Goal: Browse casually: Explore the website without a specific task or goal

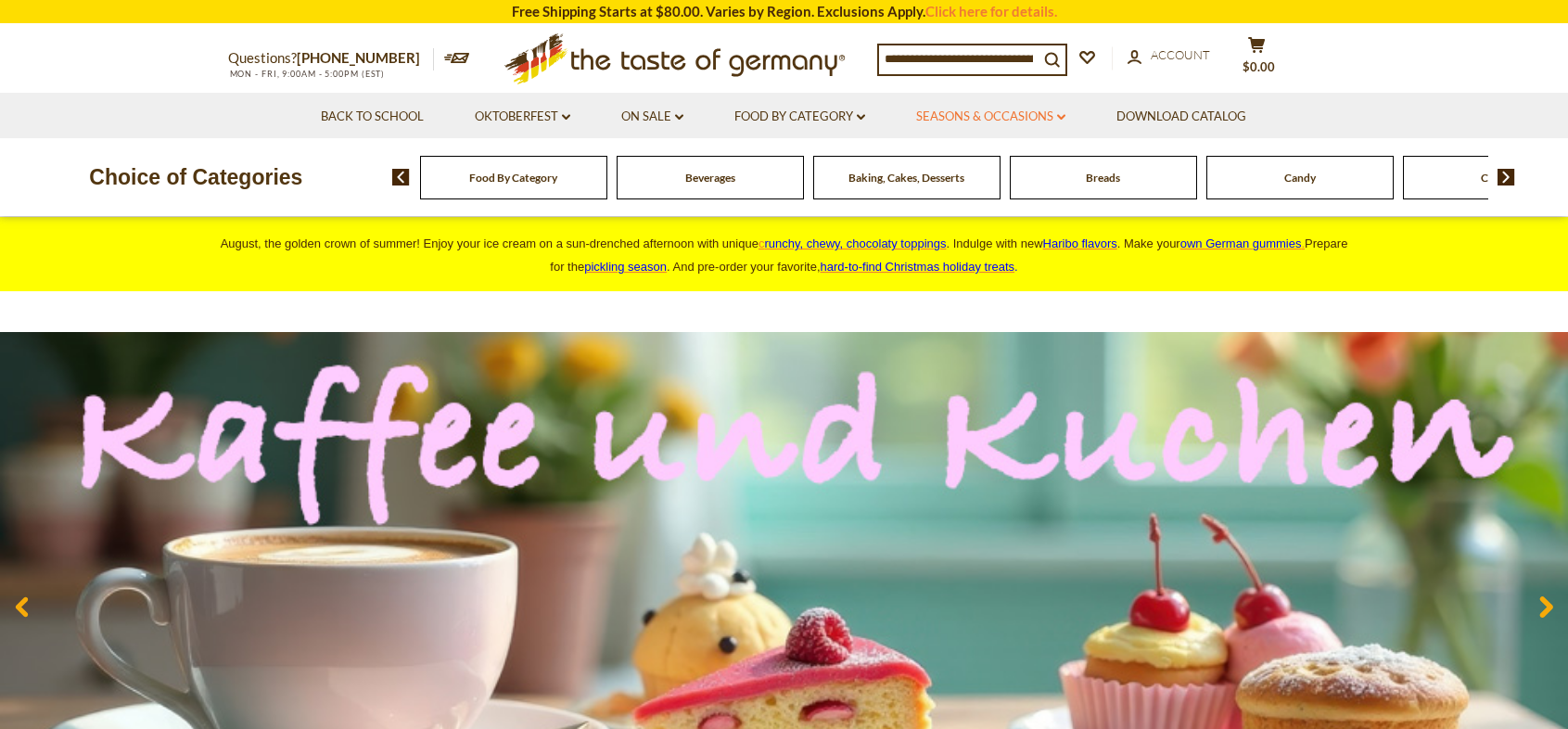
click at [948, 114] on link "Seasons & Occasions dropdown_arrow" at bounding box center [990, 117] width 149 height 21
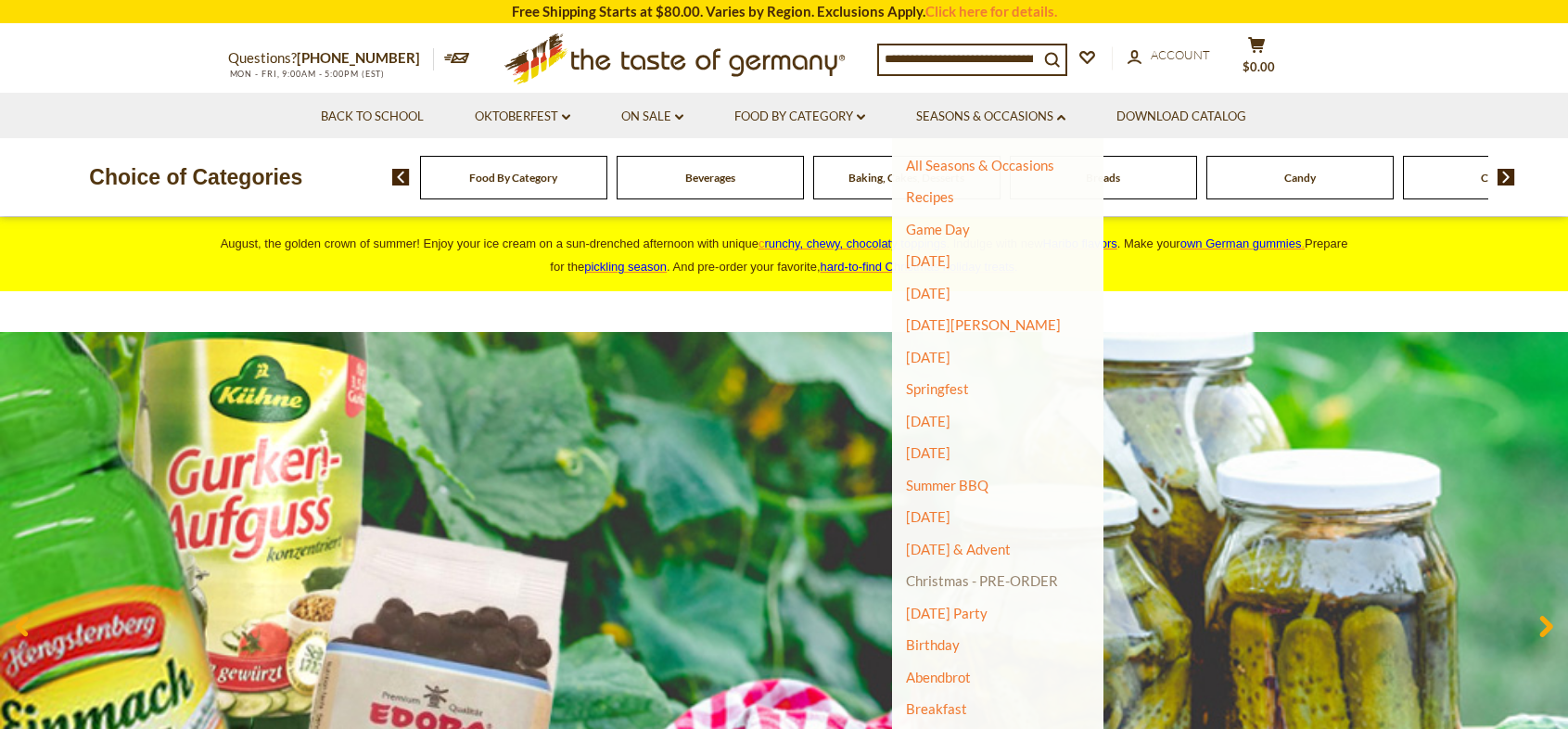
click at [996, 574] on link "Christmas - PRE-ORDER" at bounding box center [981, 581] width 152 height 26
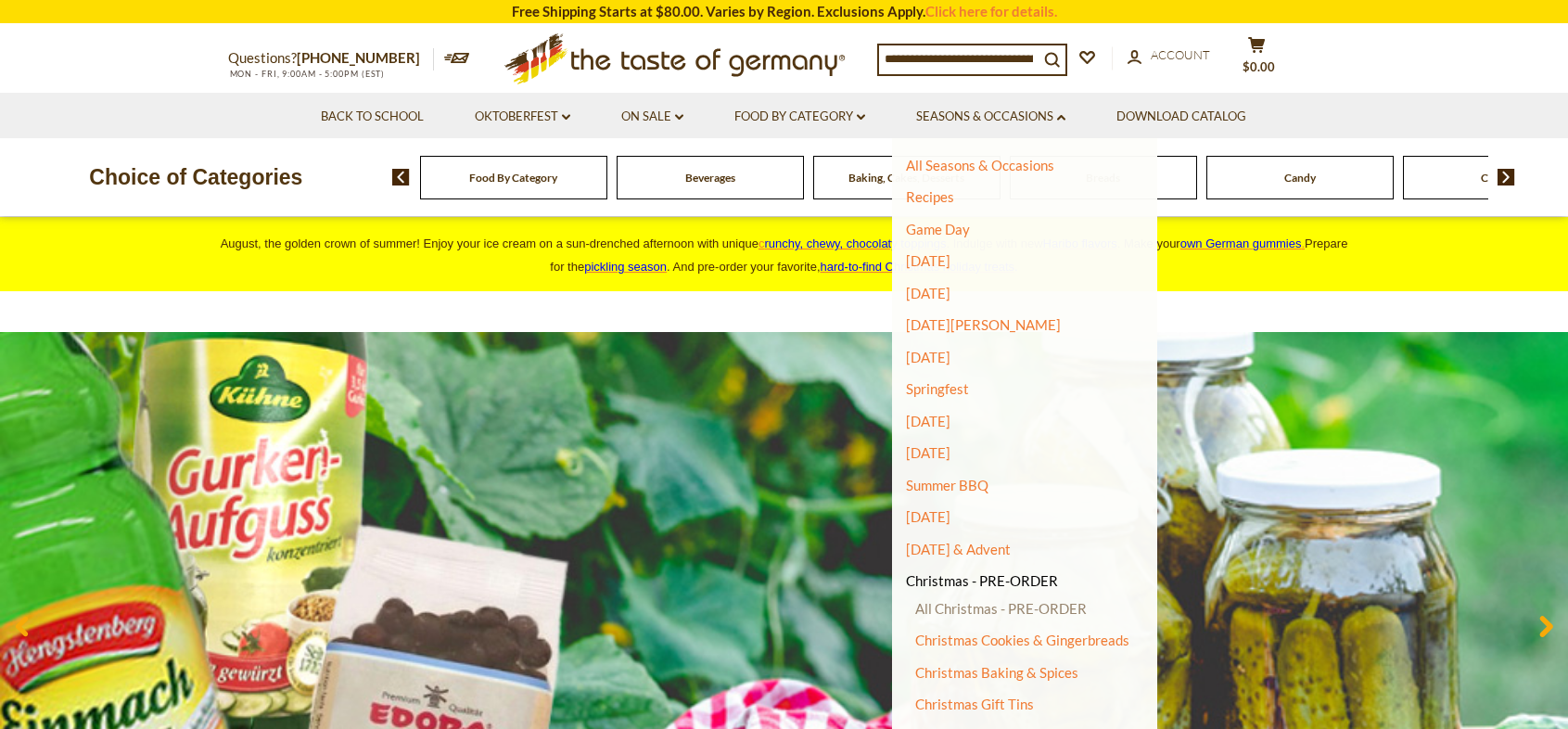
click at [1005, 603] on link "All Christmas - PRE-ORDER" at bounding box center [1001, 609] width 171 height 17
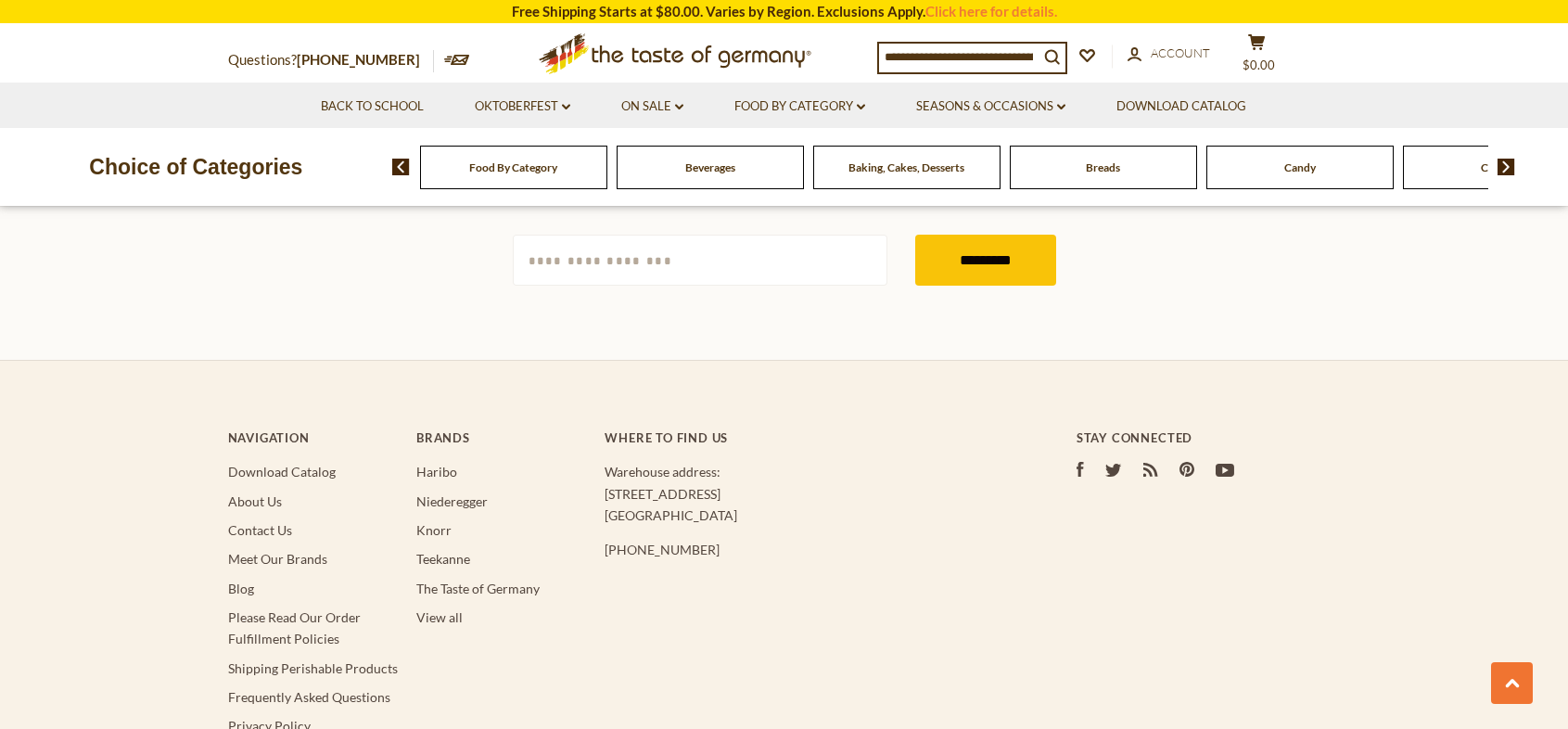
scroll to position [4974, 0]
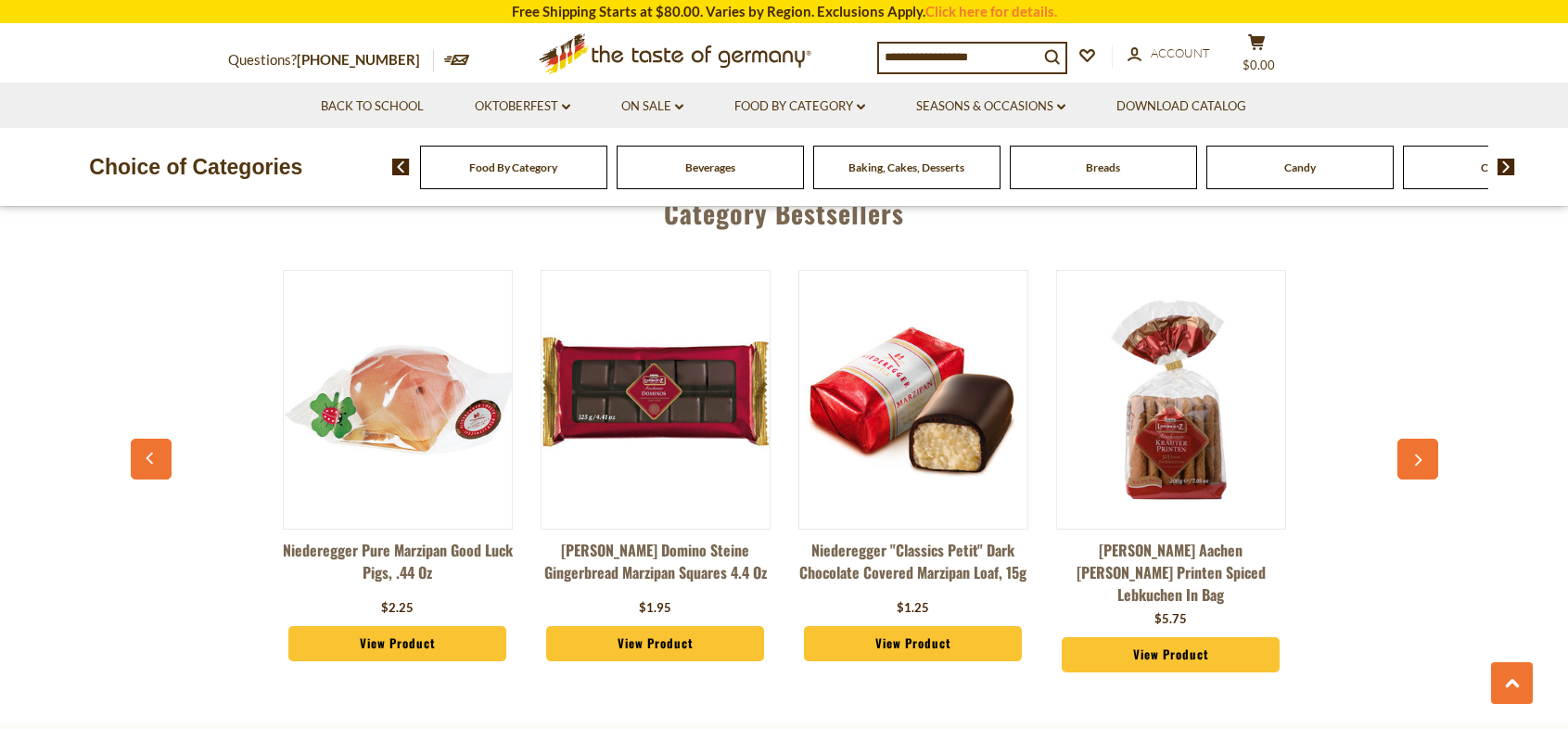
click at [1417, 462] on icon "button" at bounding box center [1417, 461] width 12 height 13
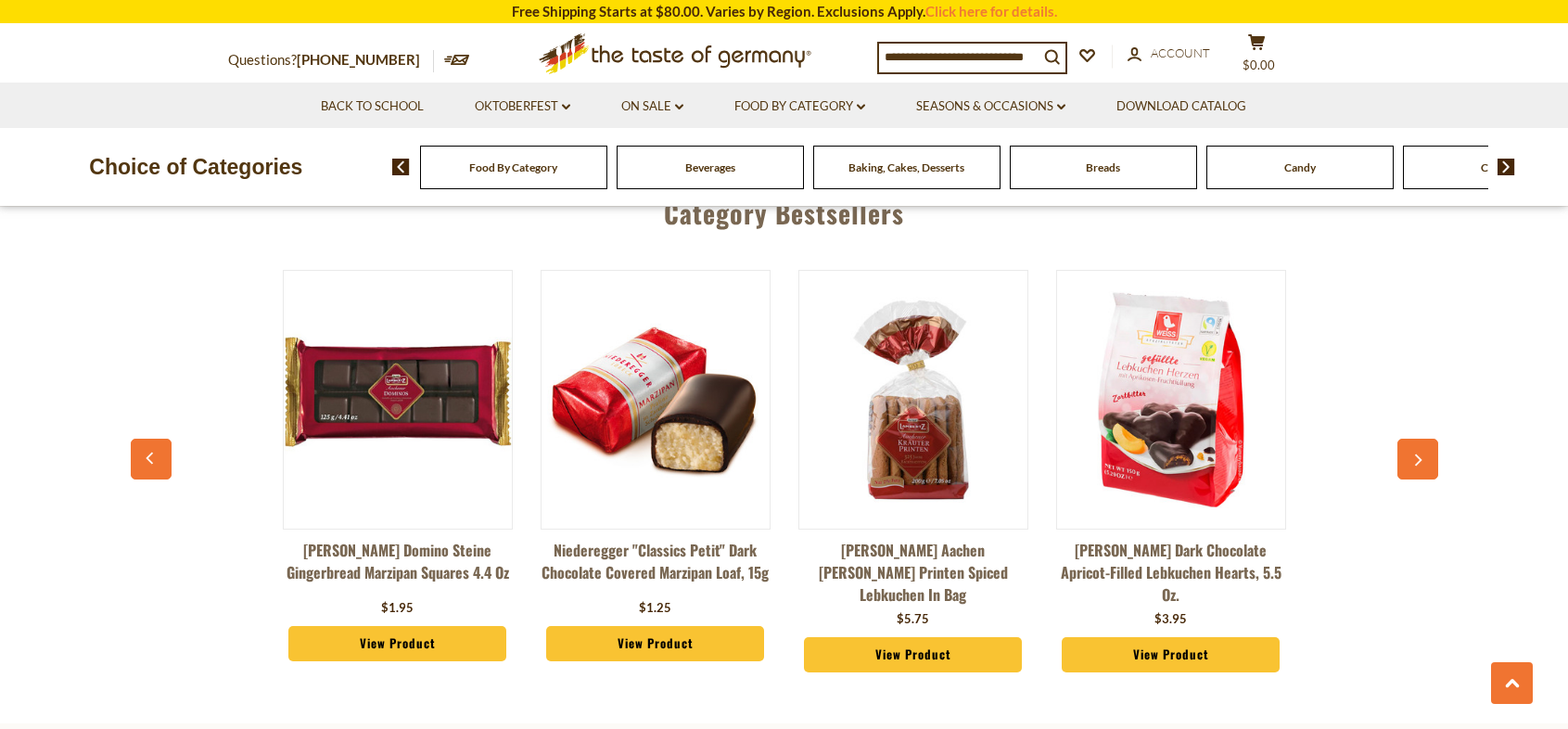
click at [1417, 462] on icon "button" at bounding box center [1417, 461] width 12 height 13
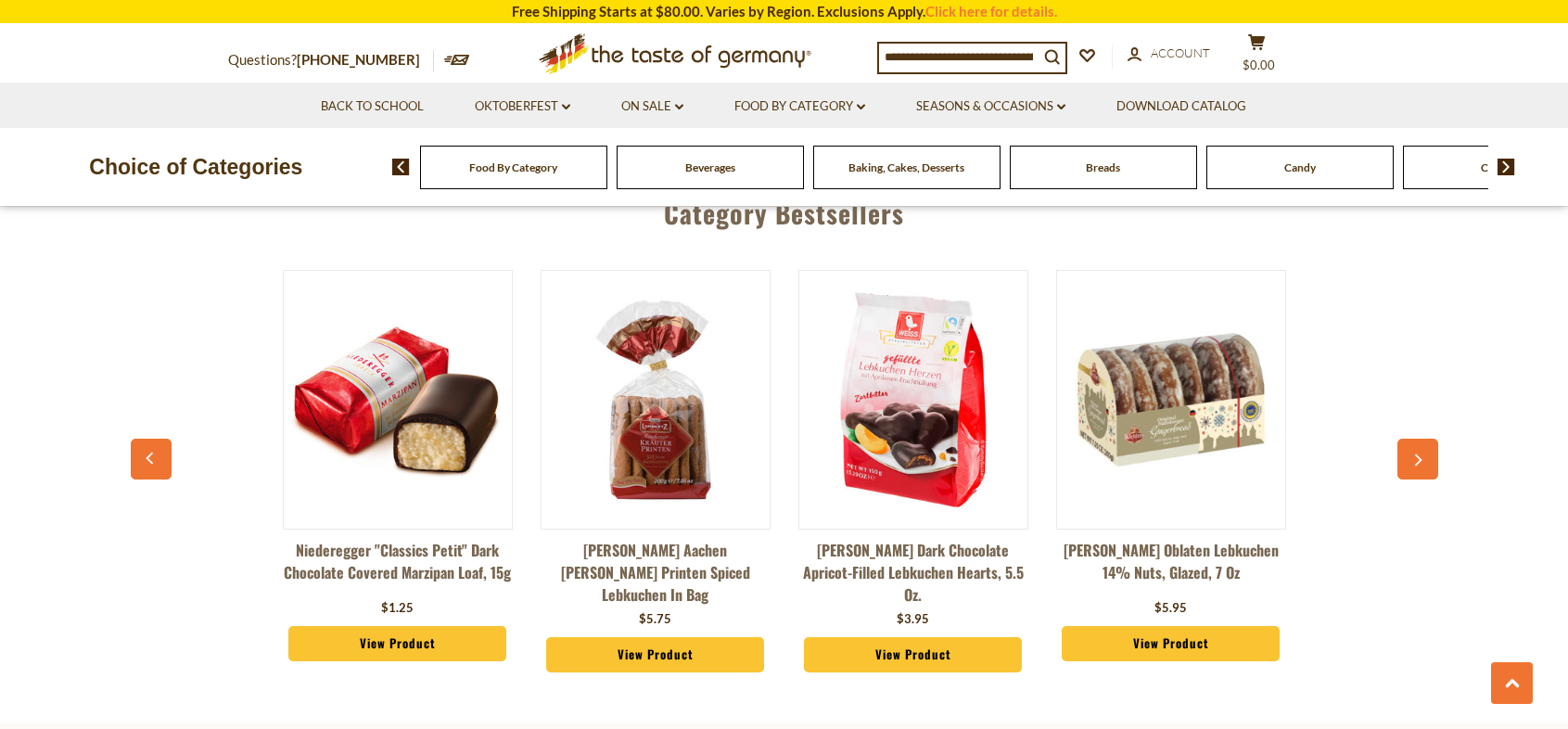
click at [1417, 462] on icon "button" at bounding box center [1417, 461] width 12 height 13
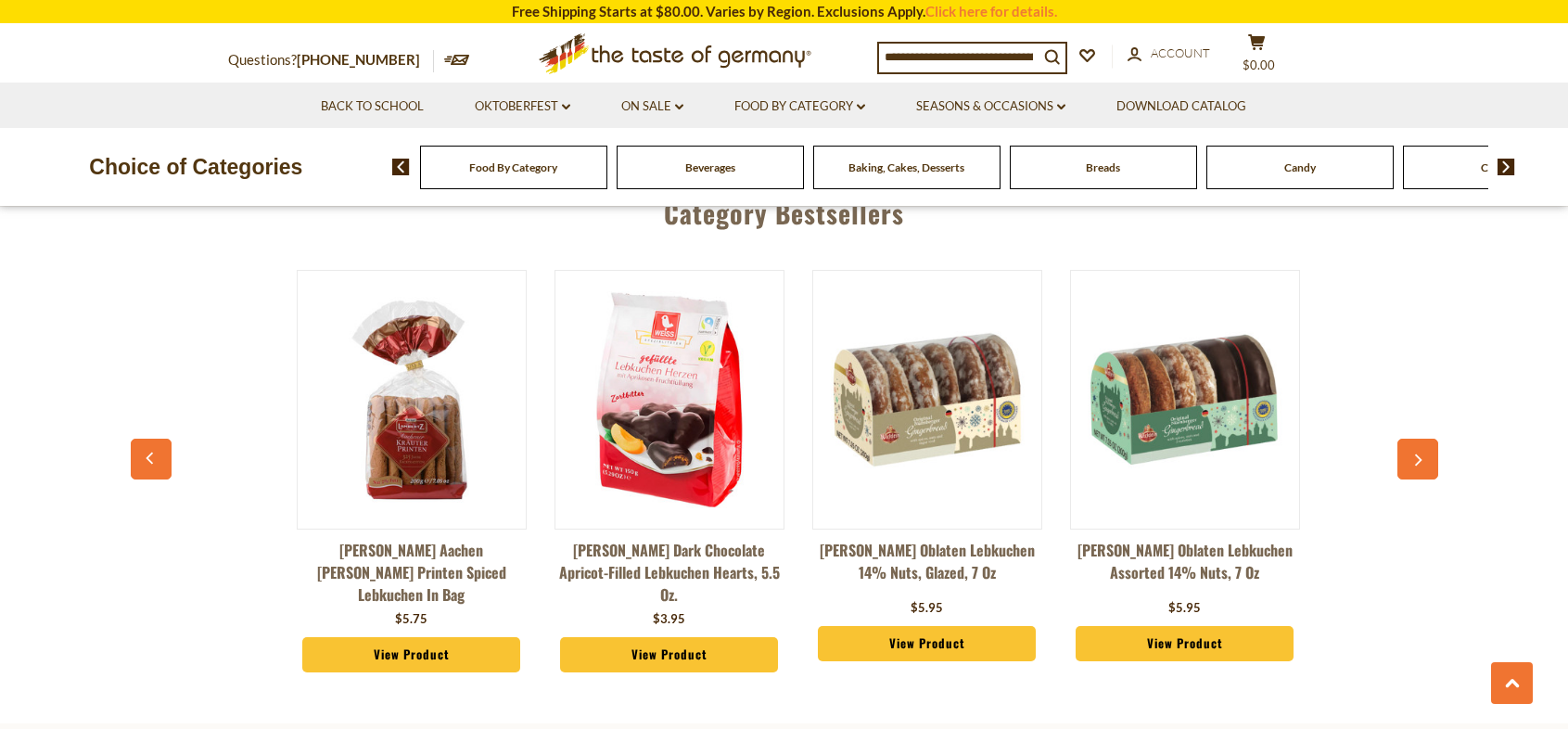
scroll to position [0, 773]
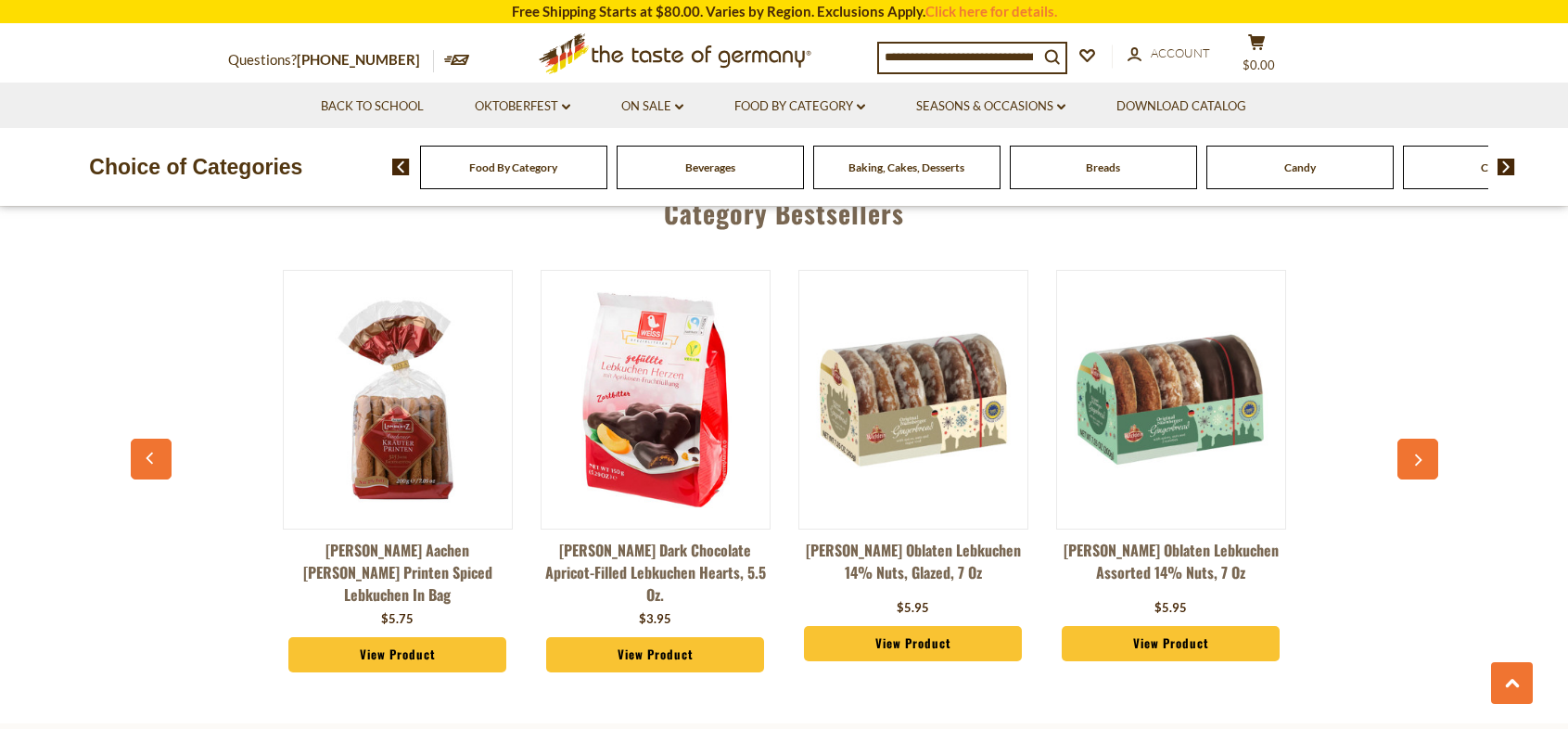
click at [1417, 462] on icon "button" at bounding box center [1417, 461] width 12 height 13
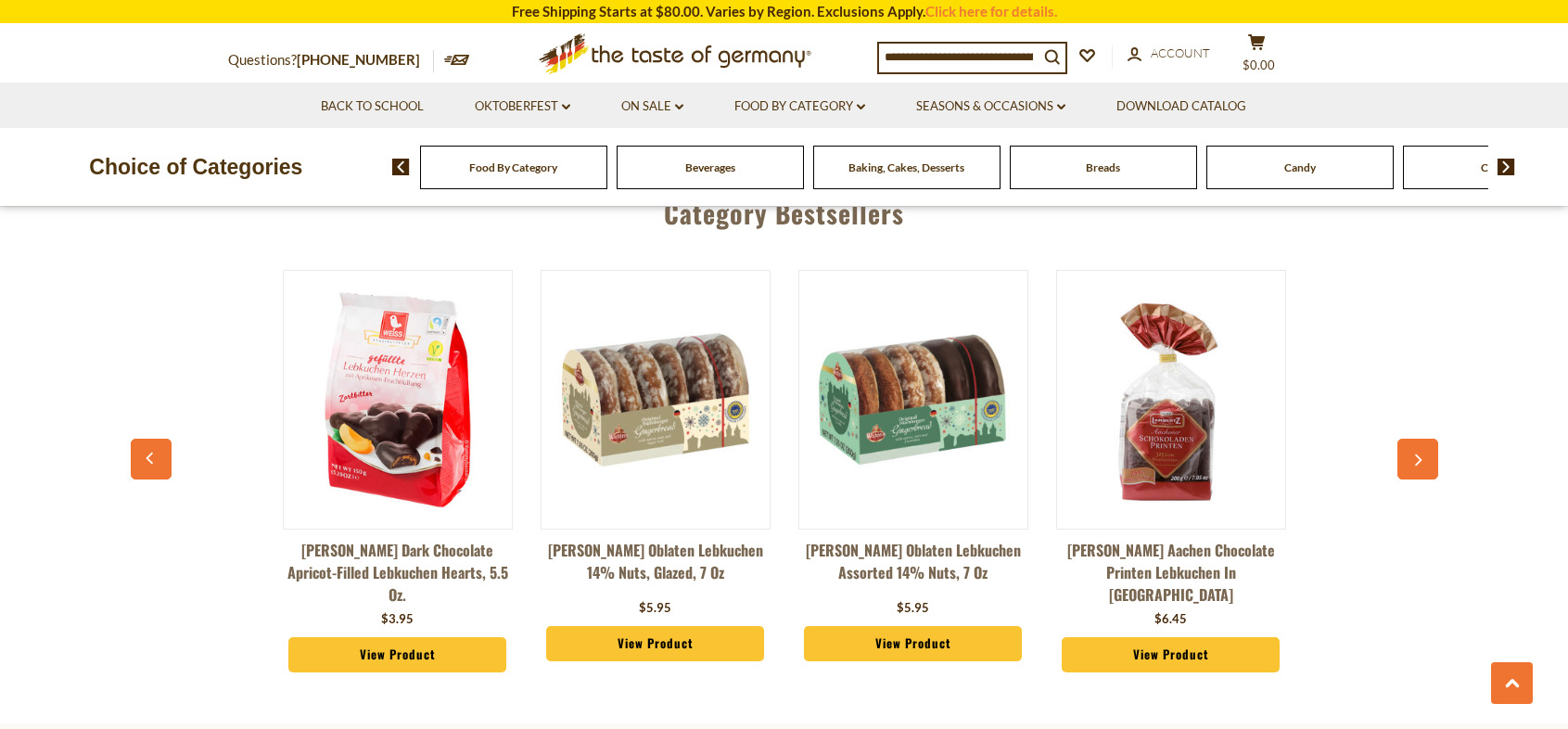
click at [1417, 462] on icon "button" at bounding box center [1417, 461] width 12 height 13
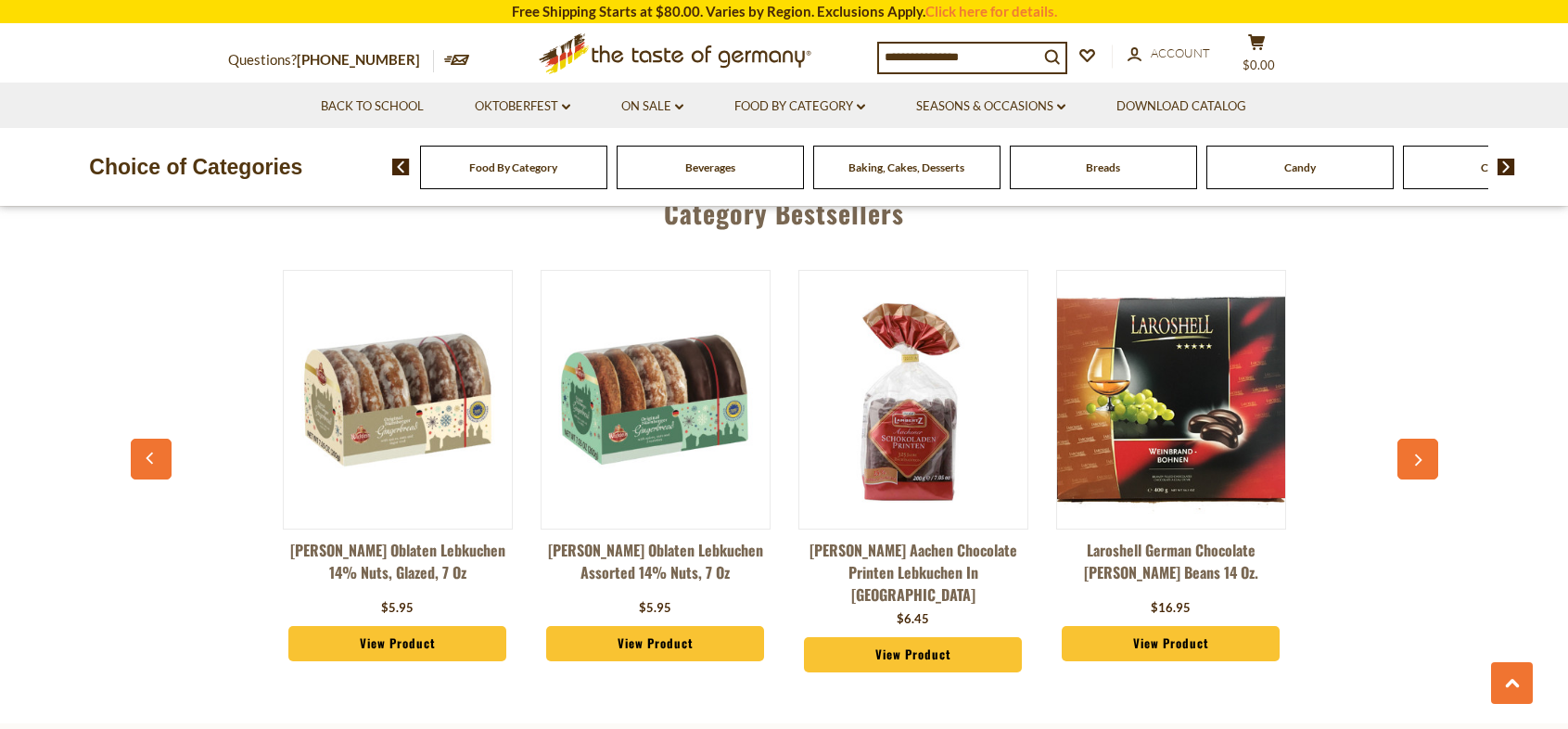
click at [1417, 462] on icon "button" at bounding box center [1417, 461] width 12 height 13
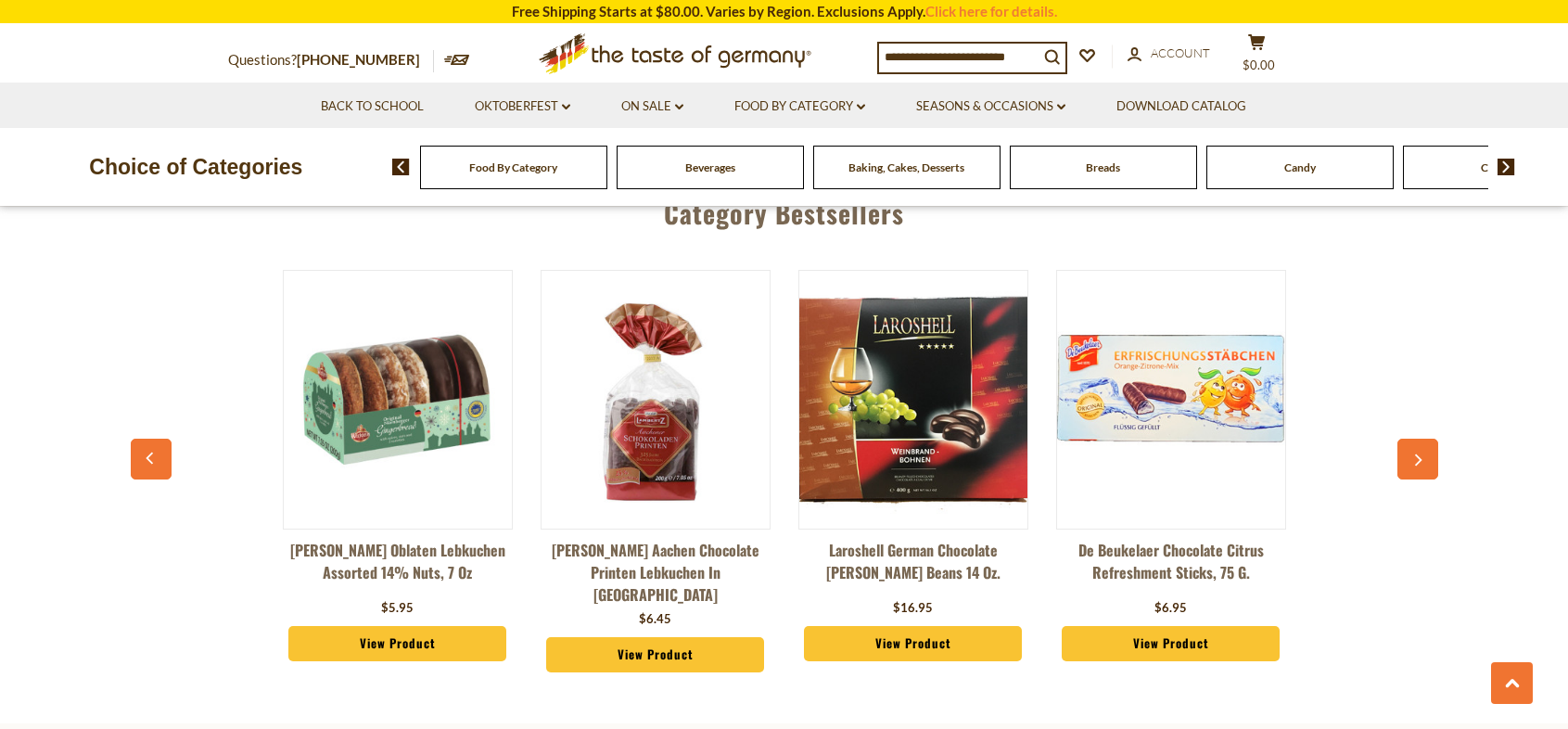
click at [1417, 462] on icon "button" at bounding box center [1417, 461] width 12 height 13
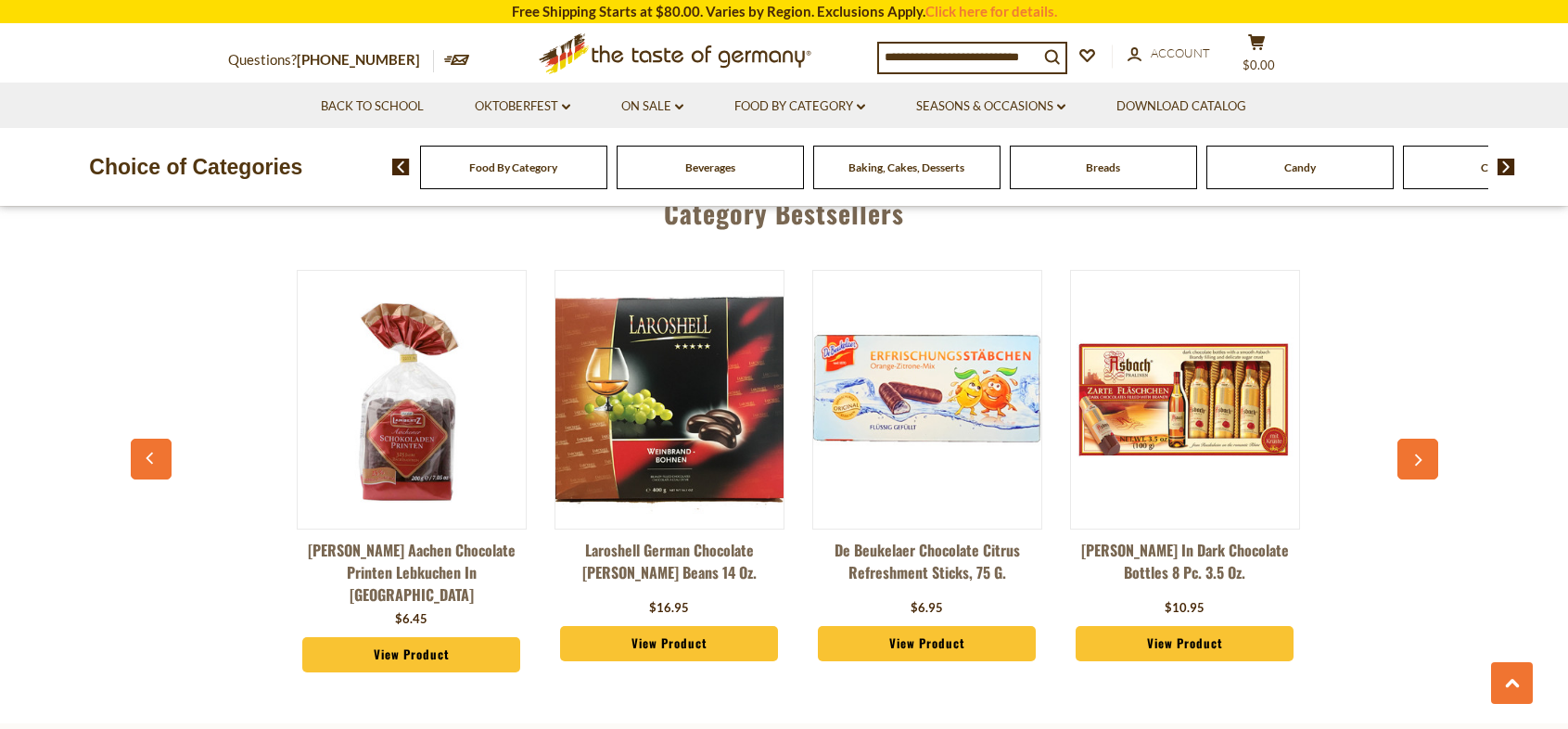
scroll to position [0, 1805]
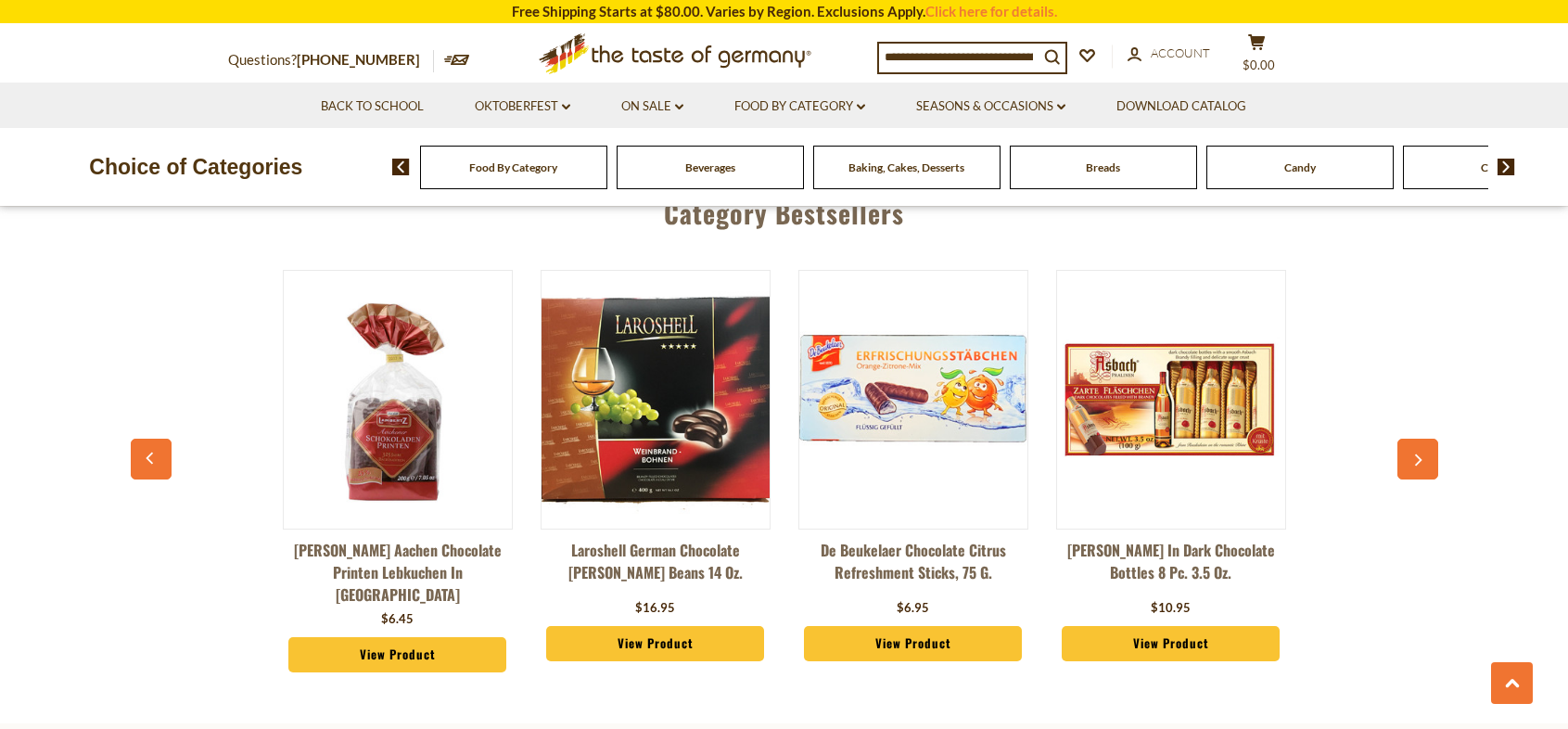
click at [1417, 462] on icon "button" at bounding box center [1417, 461] width 12 height 13
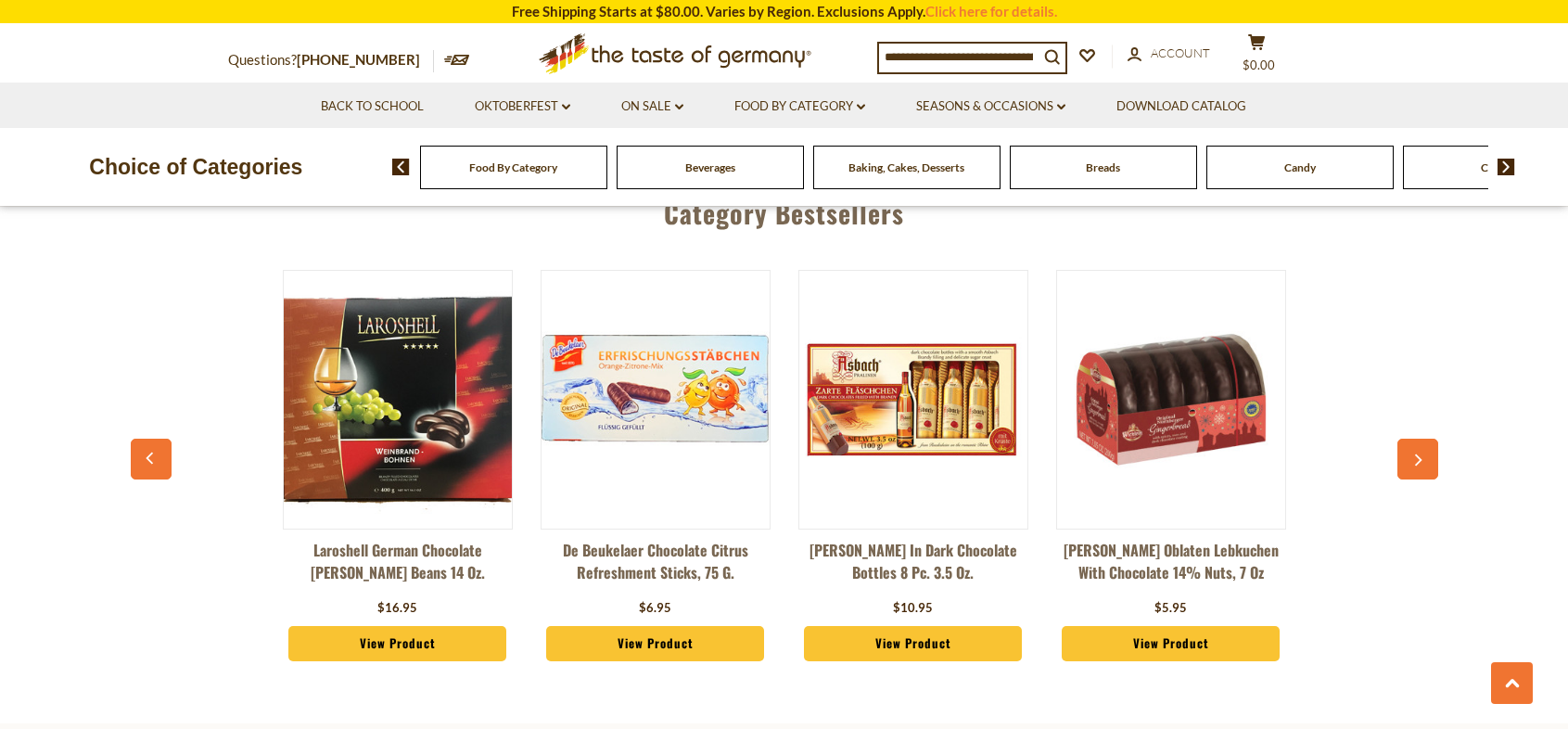
click at [1417, 462] on icon "button" at bounding box center [1417, 461] width 12 height 13
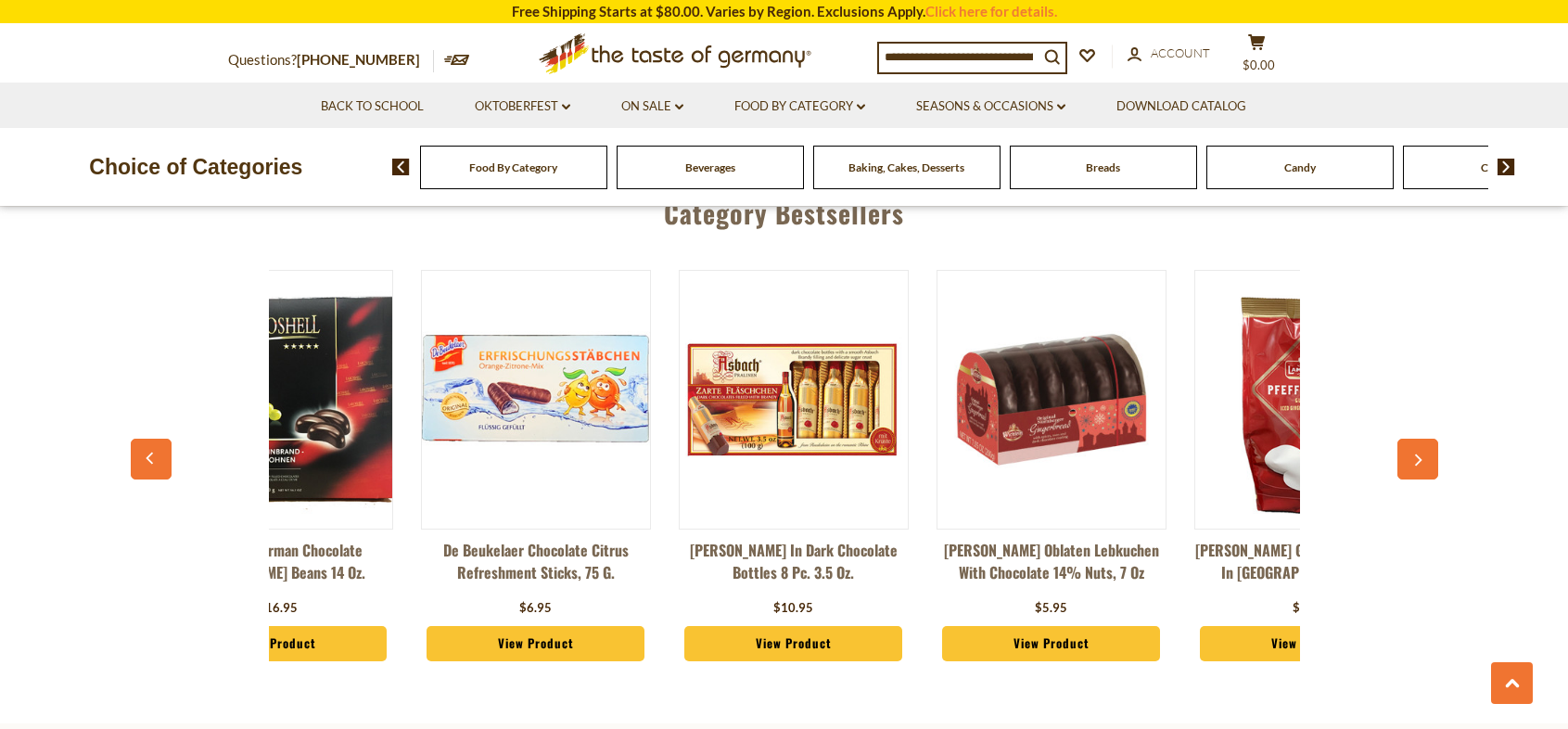
click at [1417, 462] on icon "button" at bounding box center [1417, 461] width 12 height 13
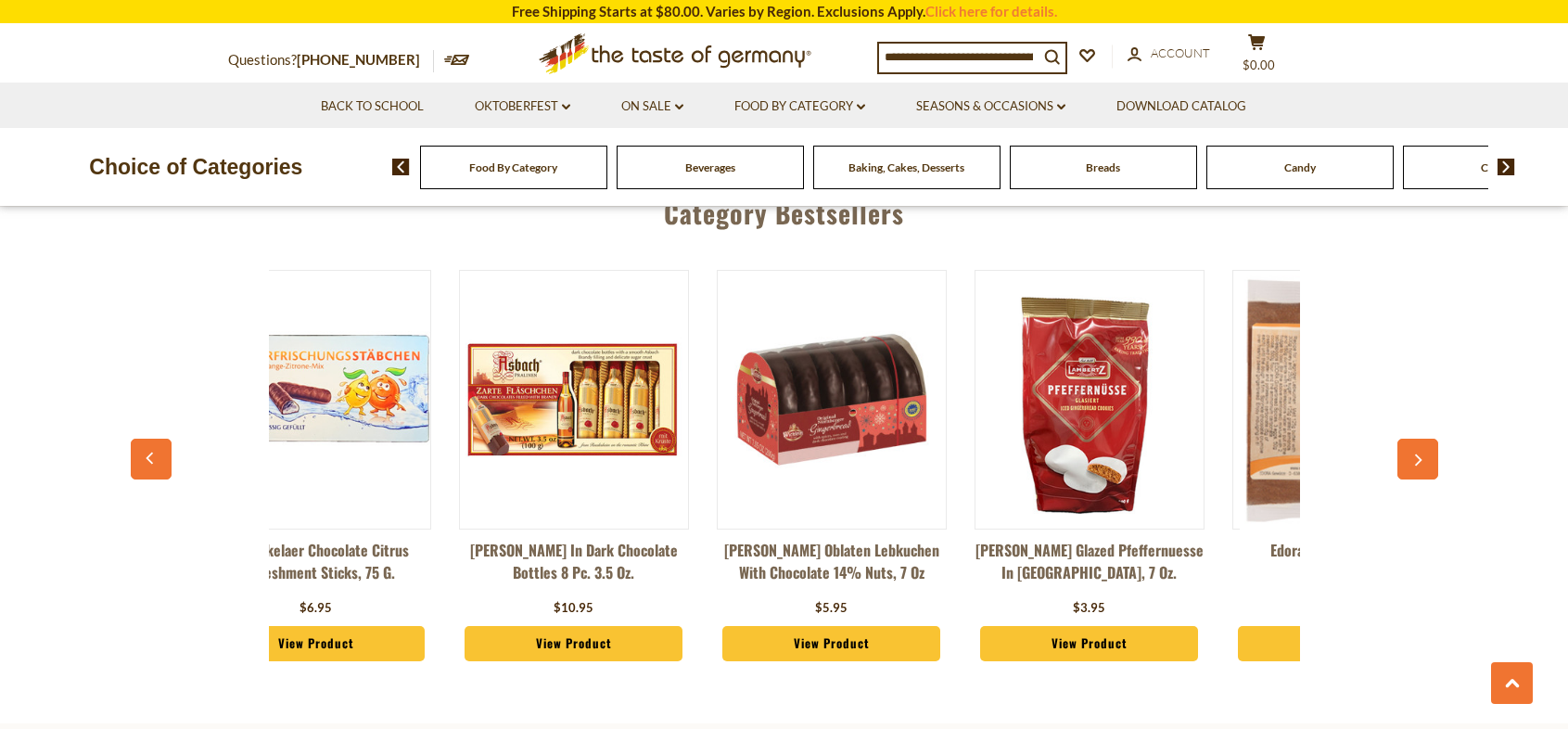
click at [1417, 462] on icon "button" at bounding box center [1417, 461] width 12 height 13
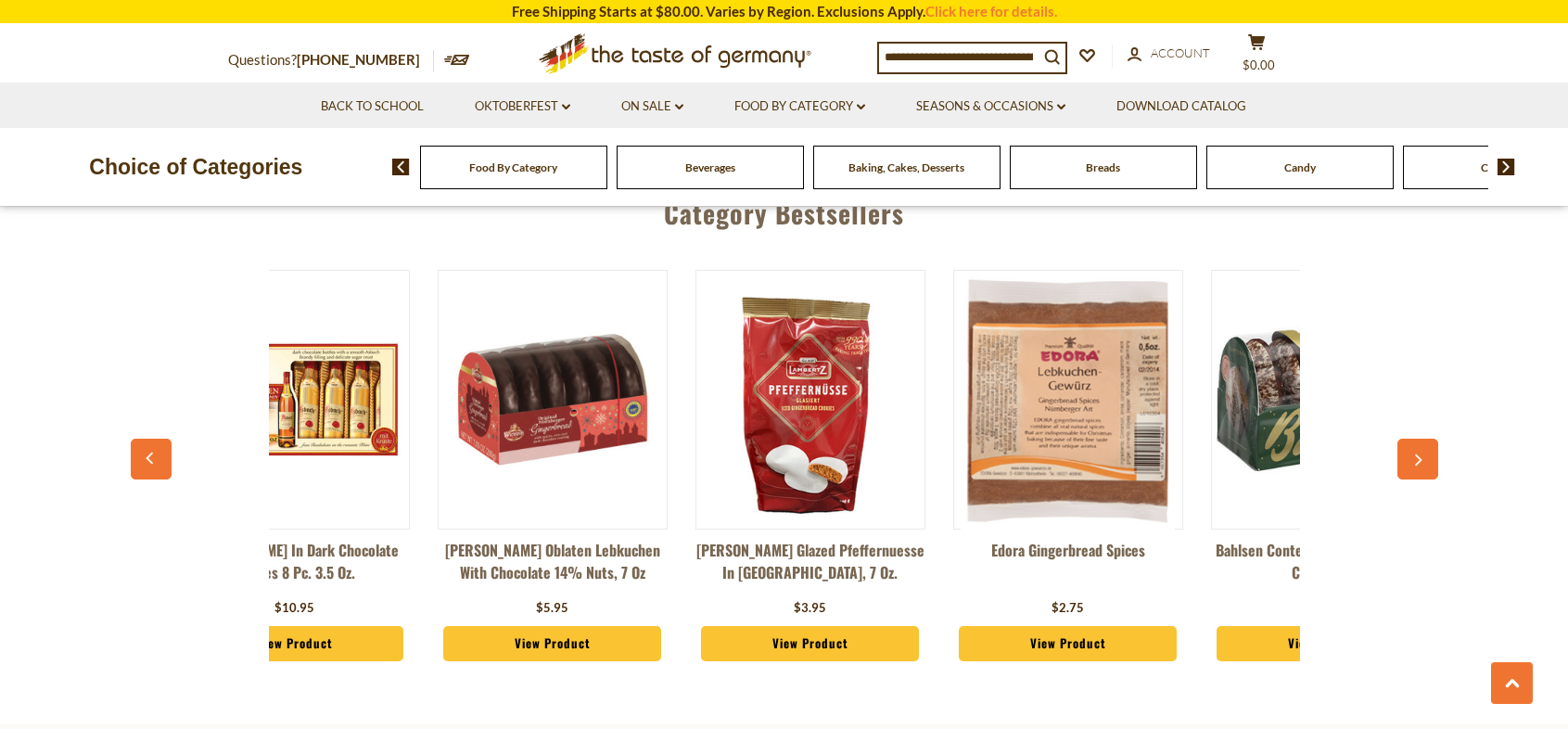
scroll to position [0, 2686]
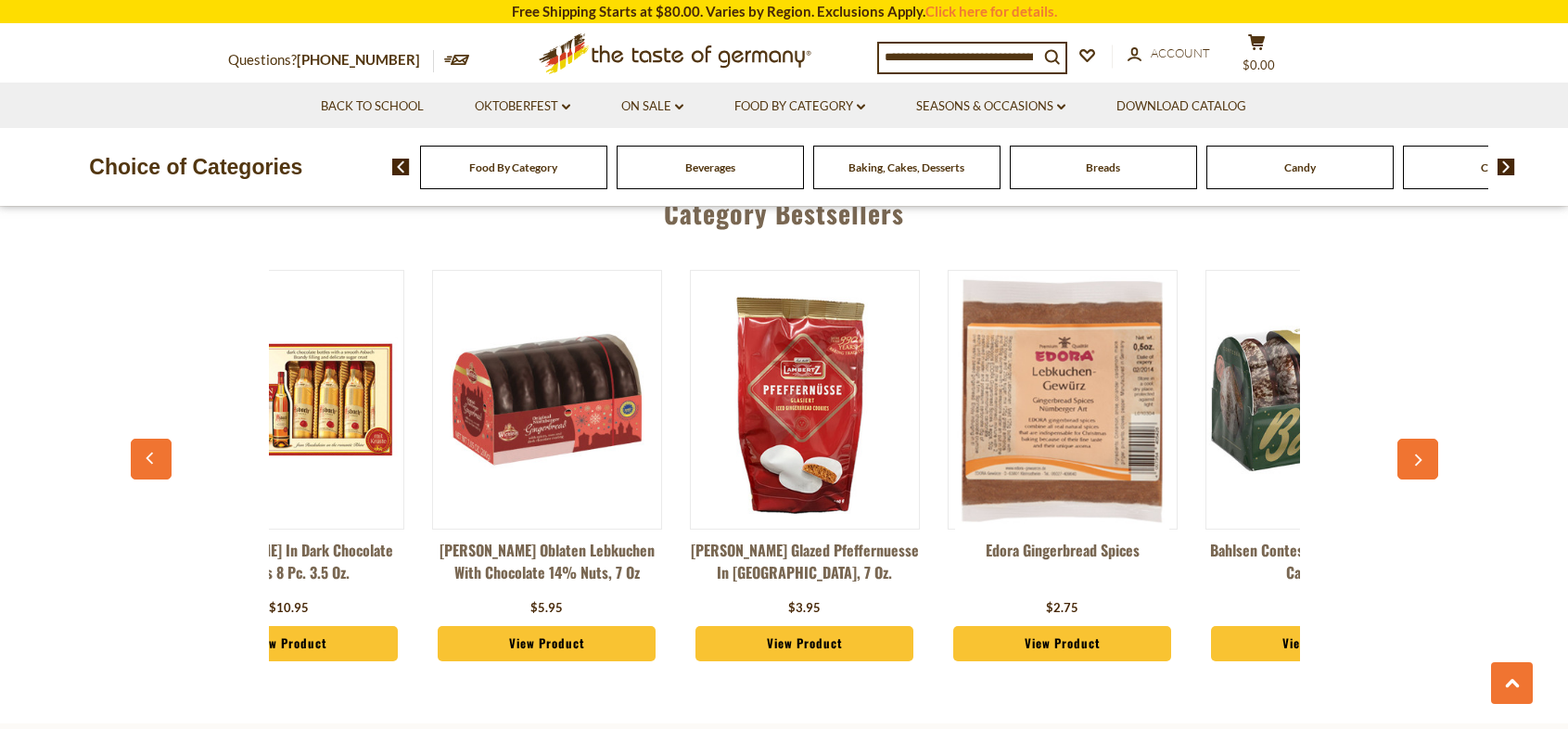
click at [1417, 462] on icon "button" at bounding box center [1417, 461] width 12 height 13
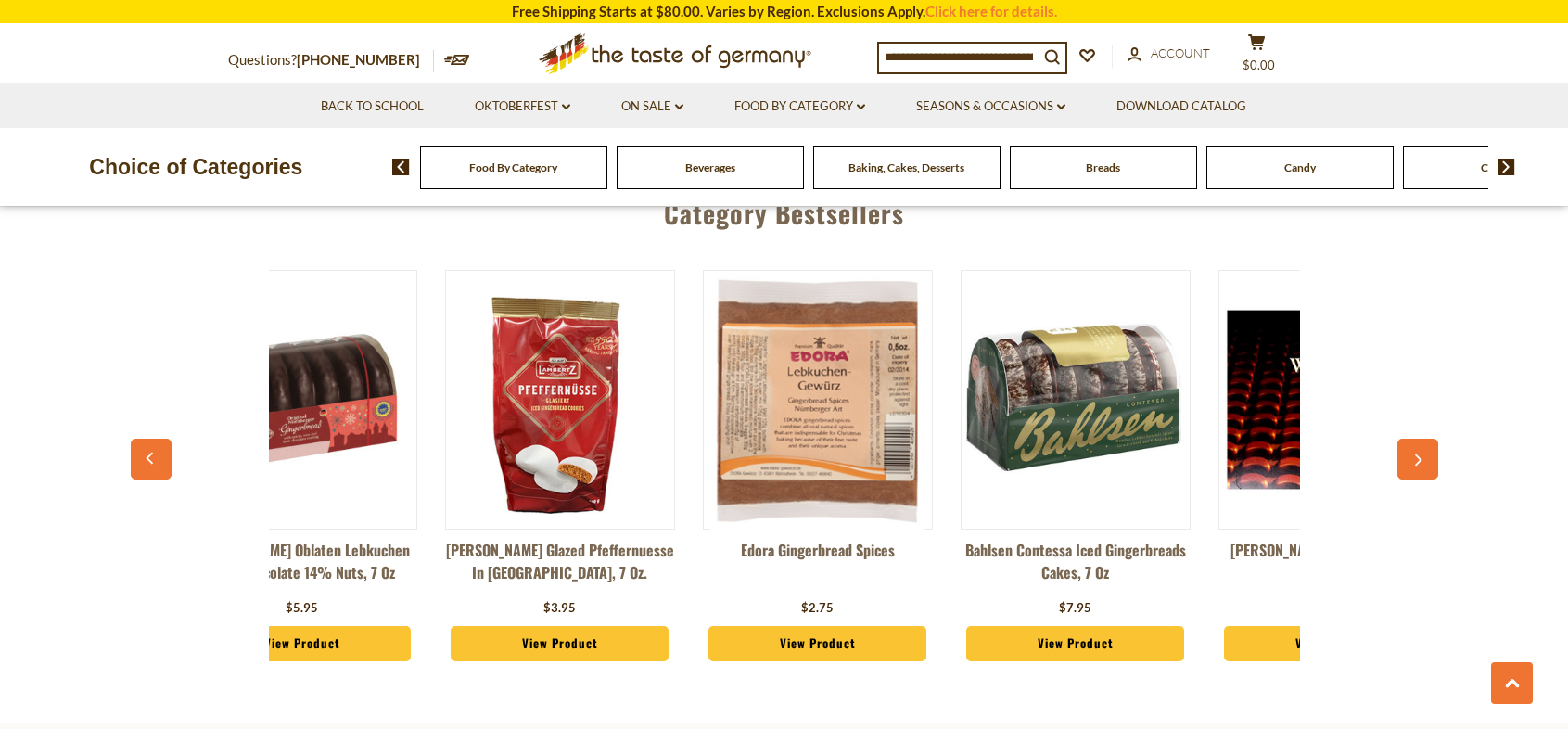
scroll to position [0, 2944]
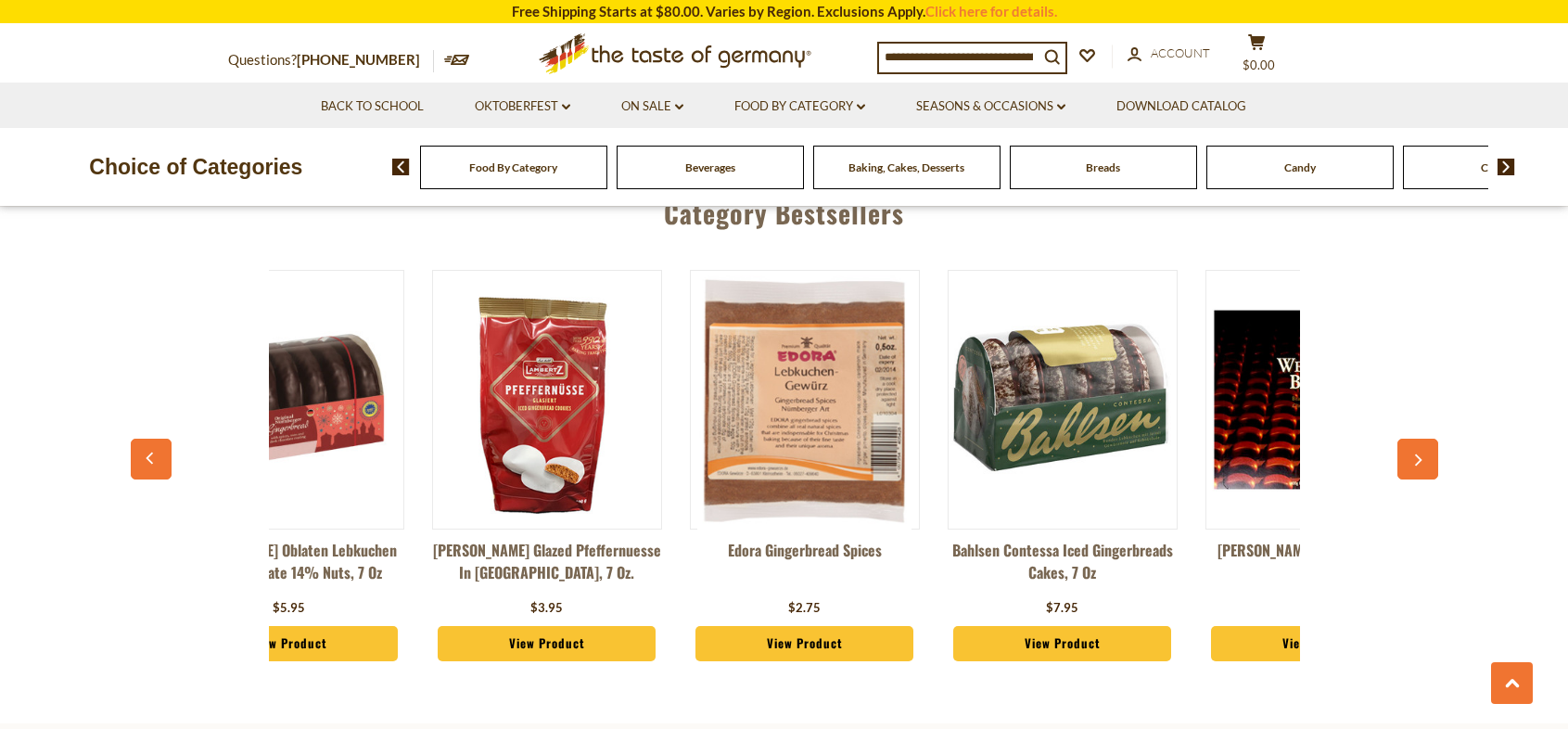
click at [1294, 173] on span "Candy" at bounding box center [1300, 167] width 32 height 14
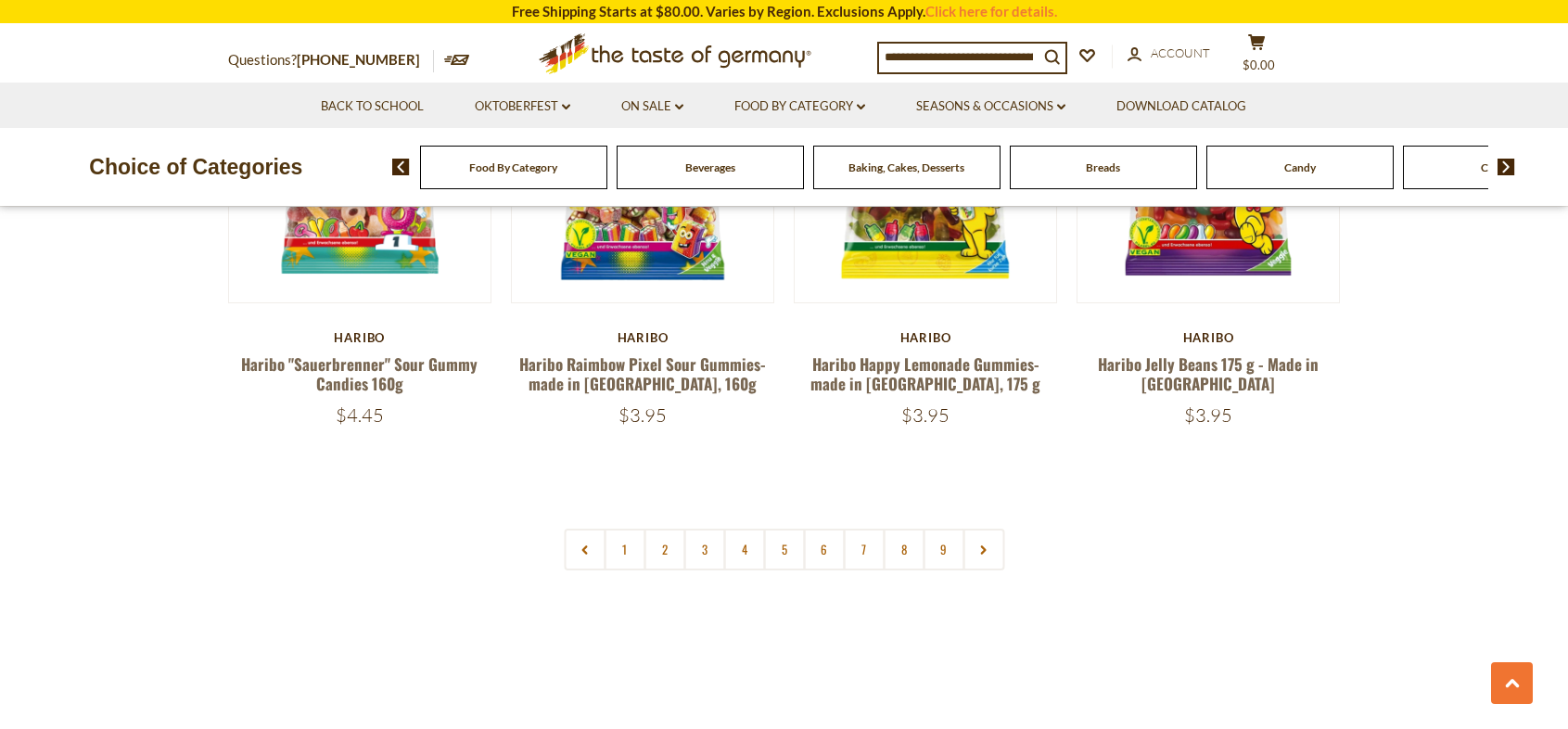
scroll to position [4577, 0]
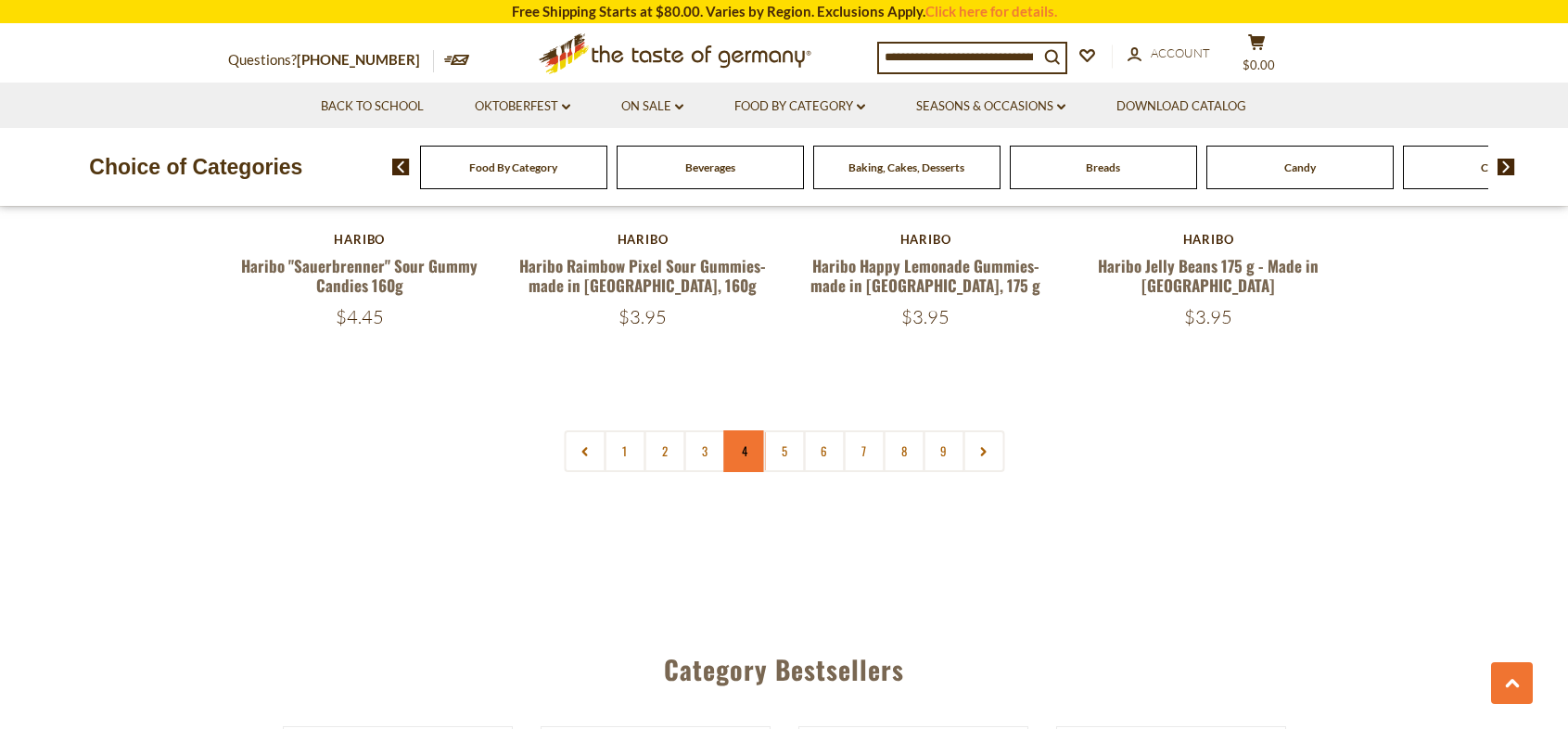
click at [739, 431] on link "4" at bounding box center [743, 451] width 42 height 42
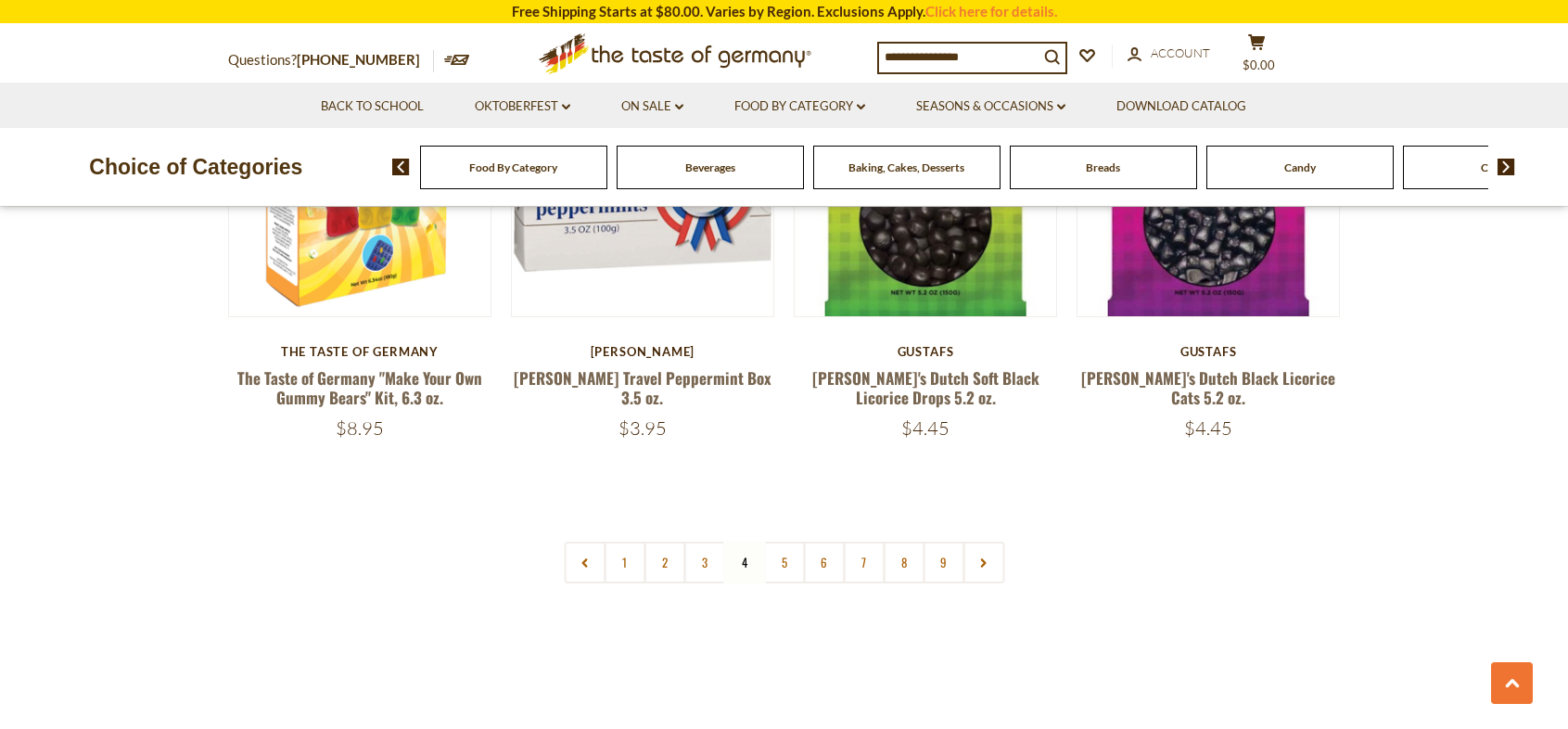
scroll to position [4452, 0]
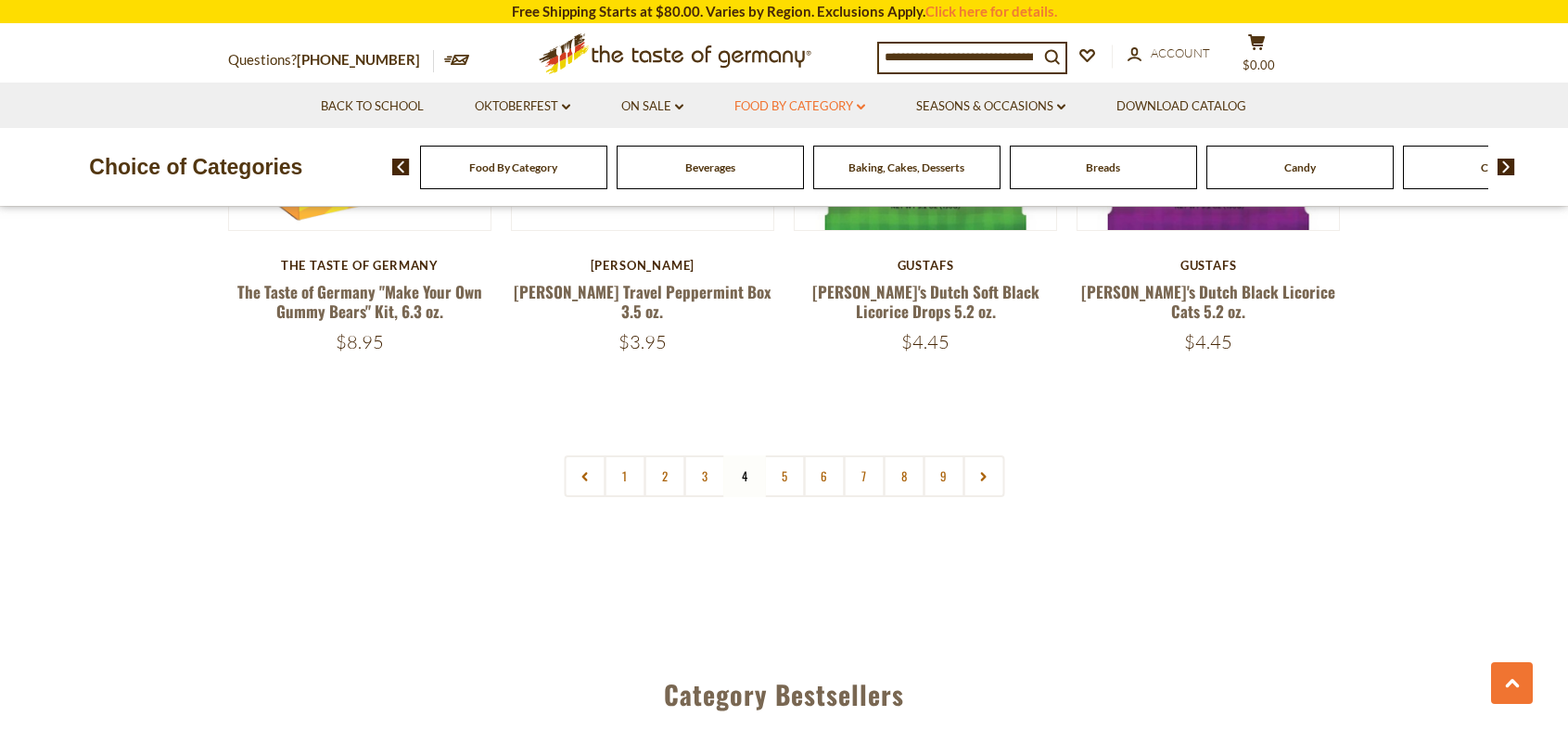
click at [777, 105] on link "Food By Category dropdown_arrow" at bounding box center [799, 107] width 130 height 21
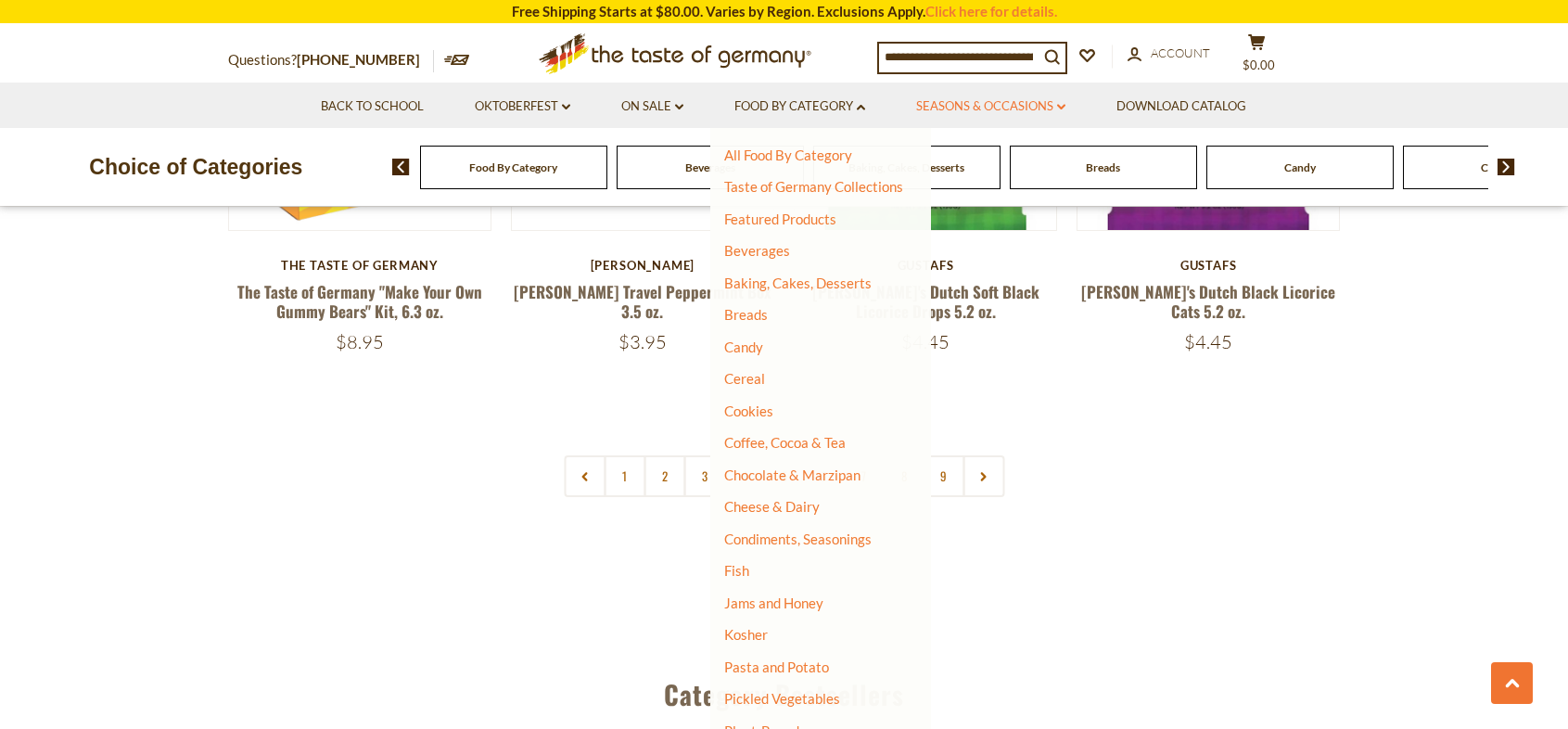
click at [944, 99] on link "Seasons & Occasions dropdown_arrow" at bounding box center [990, 107] width 149 height 21
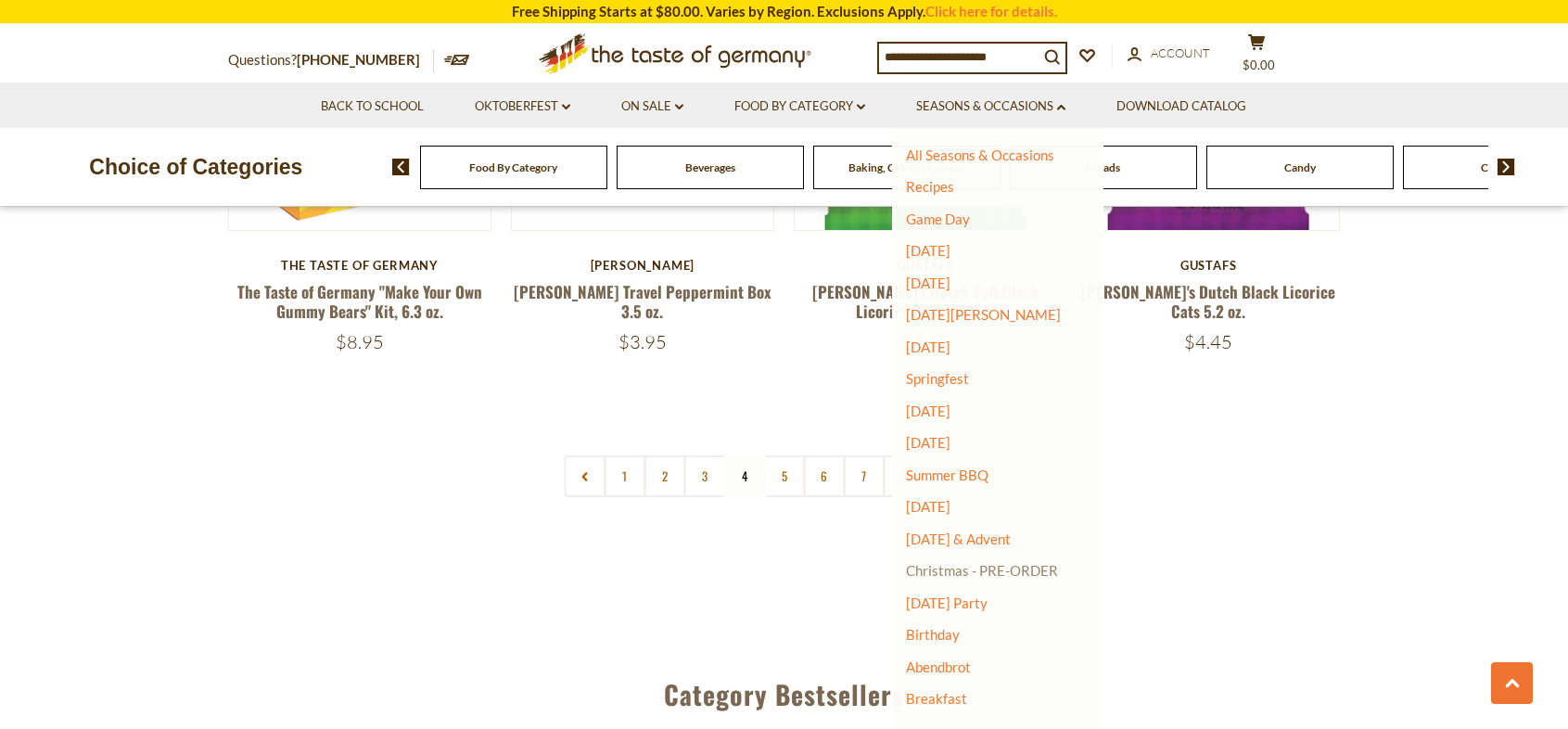
click at [943, 559] on link "Christmas - PRE-ORDER" at bounding box center [981, 571] width 152 height 26
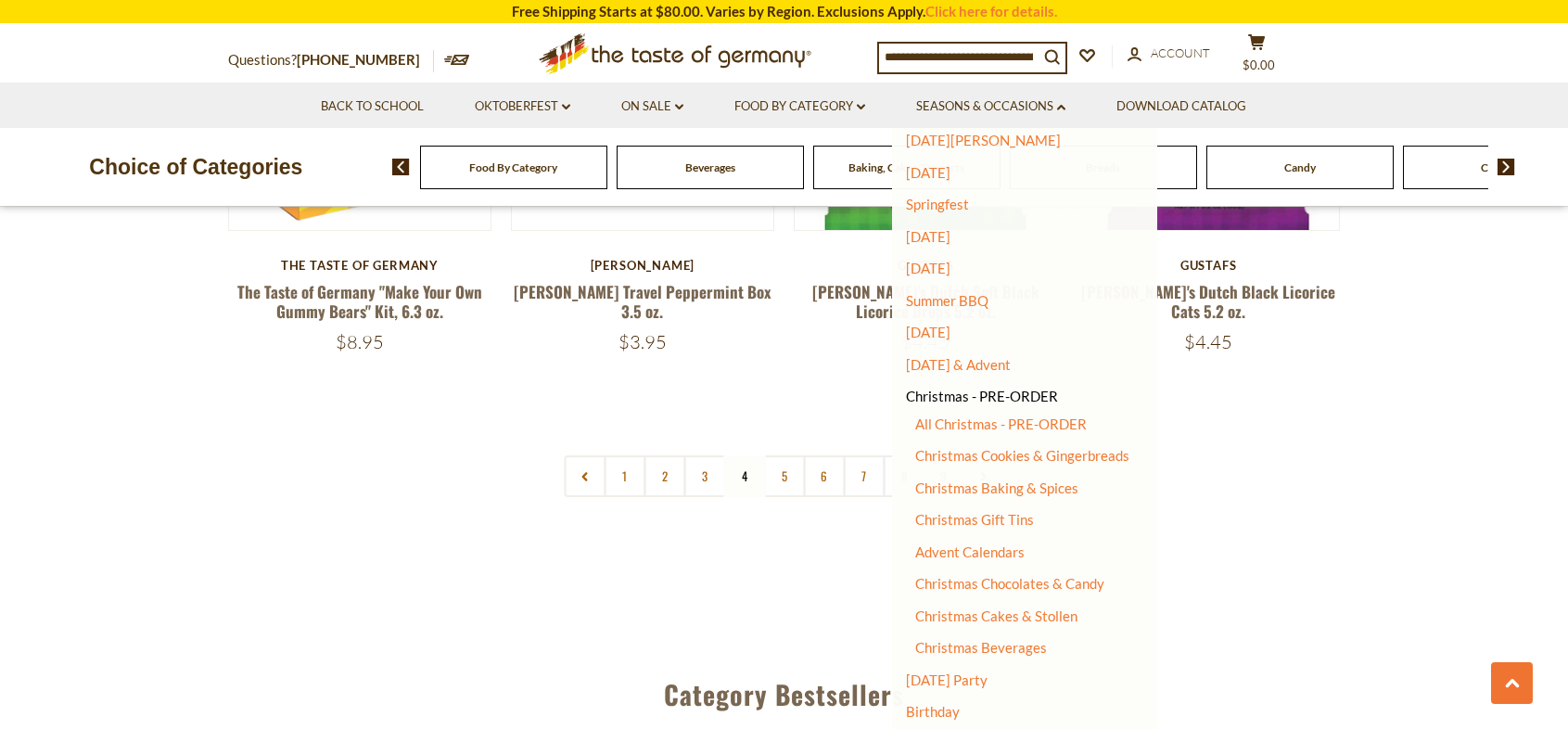
scroll to position [235, 0]
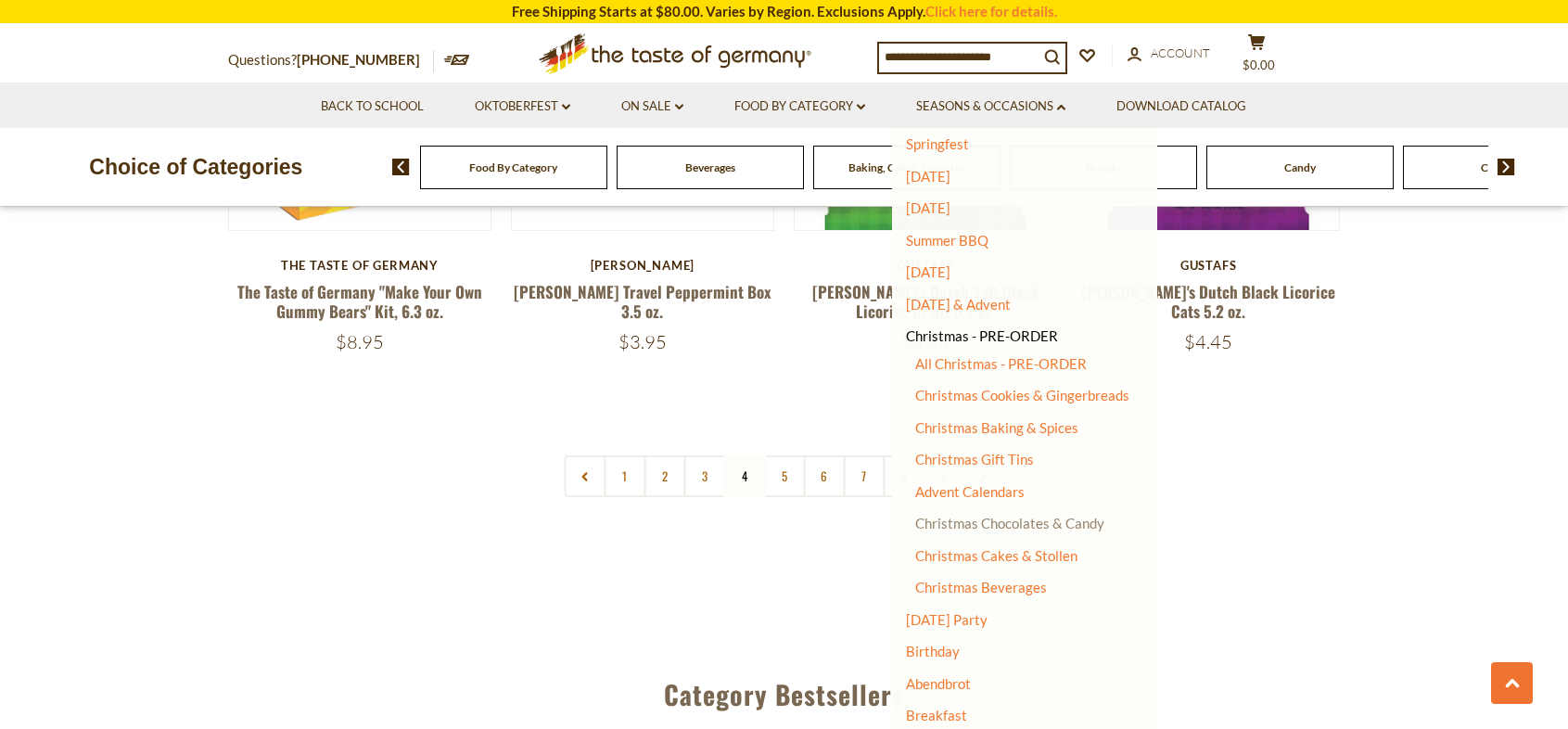
click at [1093, 521] on link "Christmas Chocolates & Candy" at bounding box center [1009, 523] width 189 height 17
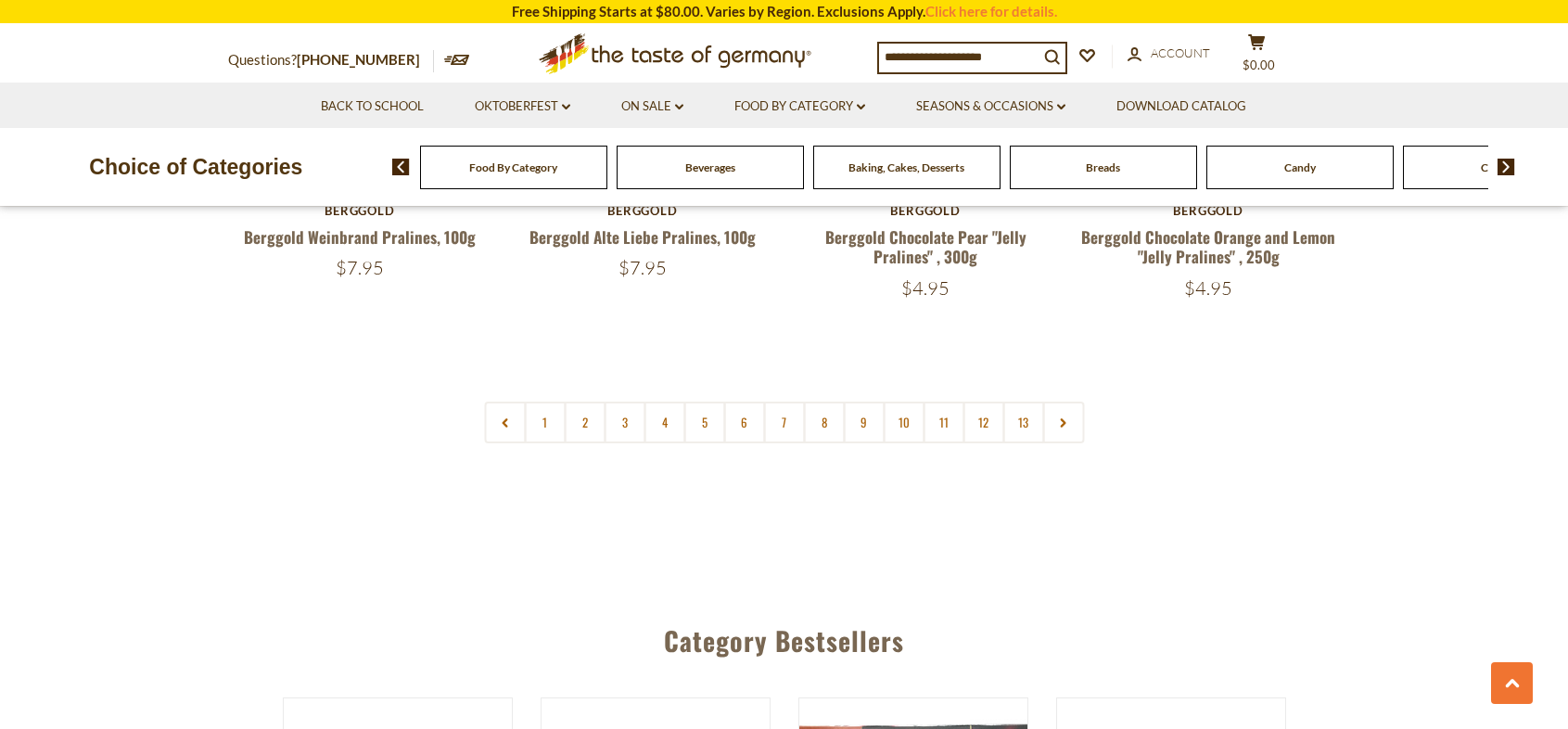
scroll to position [4552, 0]
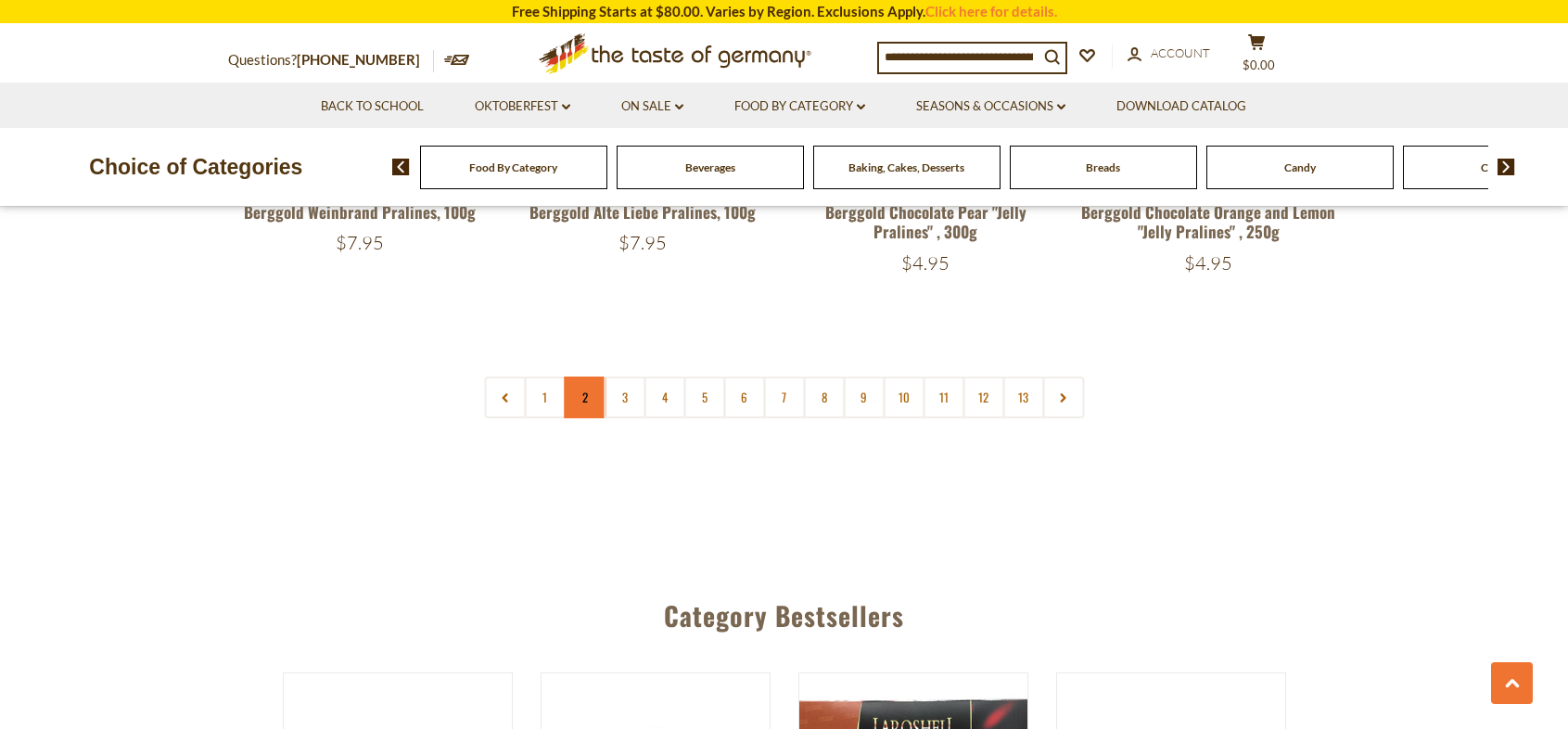
click at [599, 383] on link "2" at bounding box center [584, 397] width 42 height 42
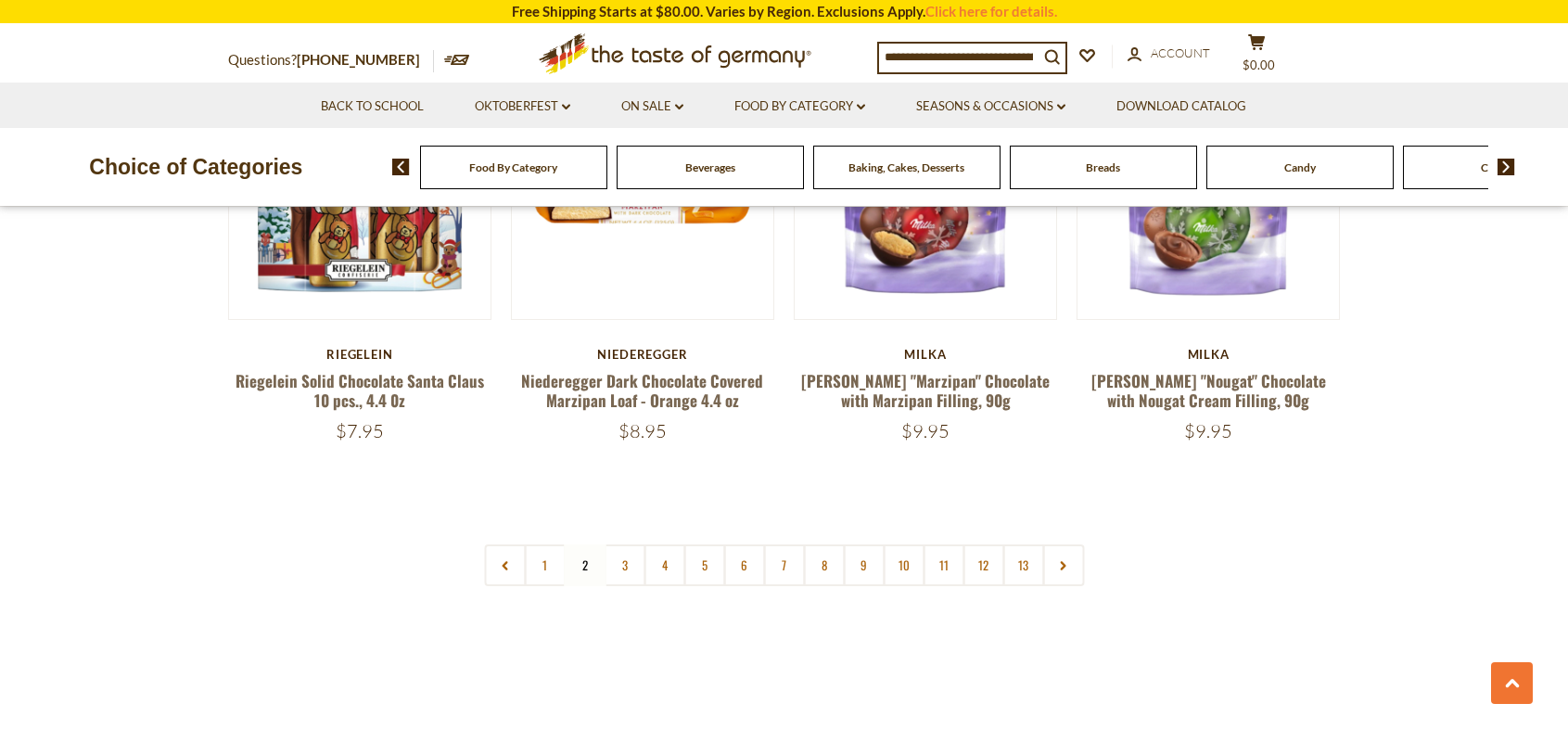
scroll to position [4522, 0]
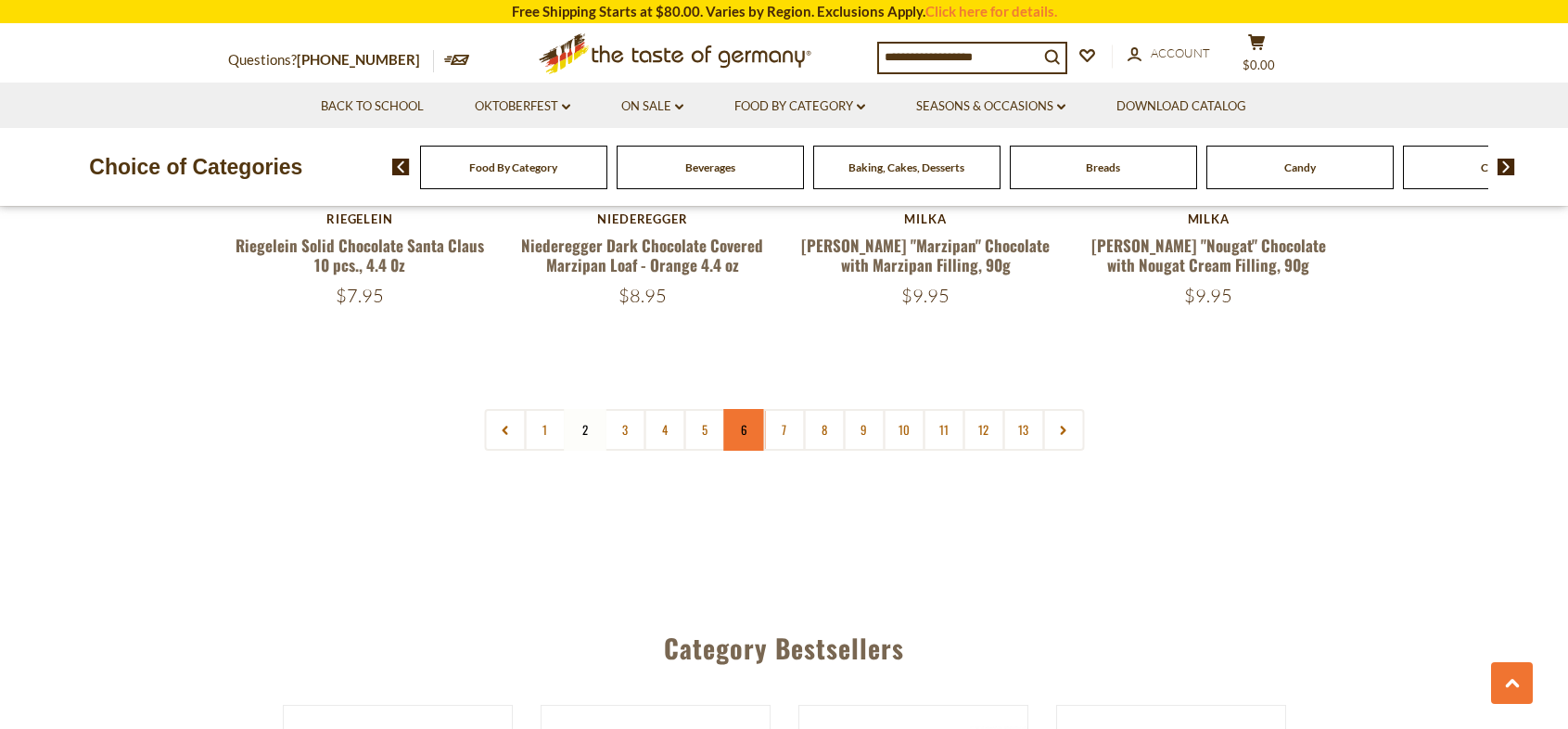
click at [747, 409] on link "6" at bounding box center [743, 430] width 42 height 42
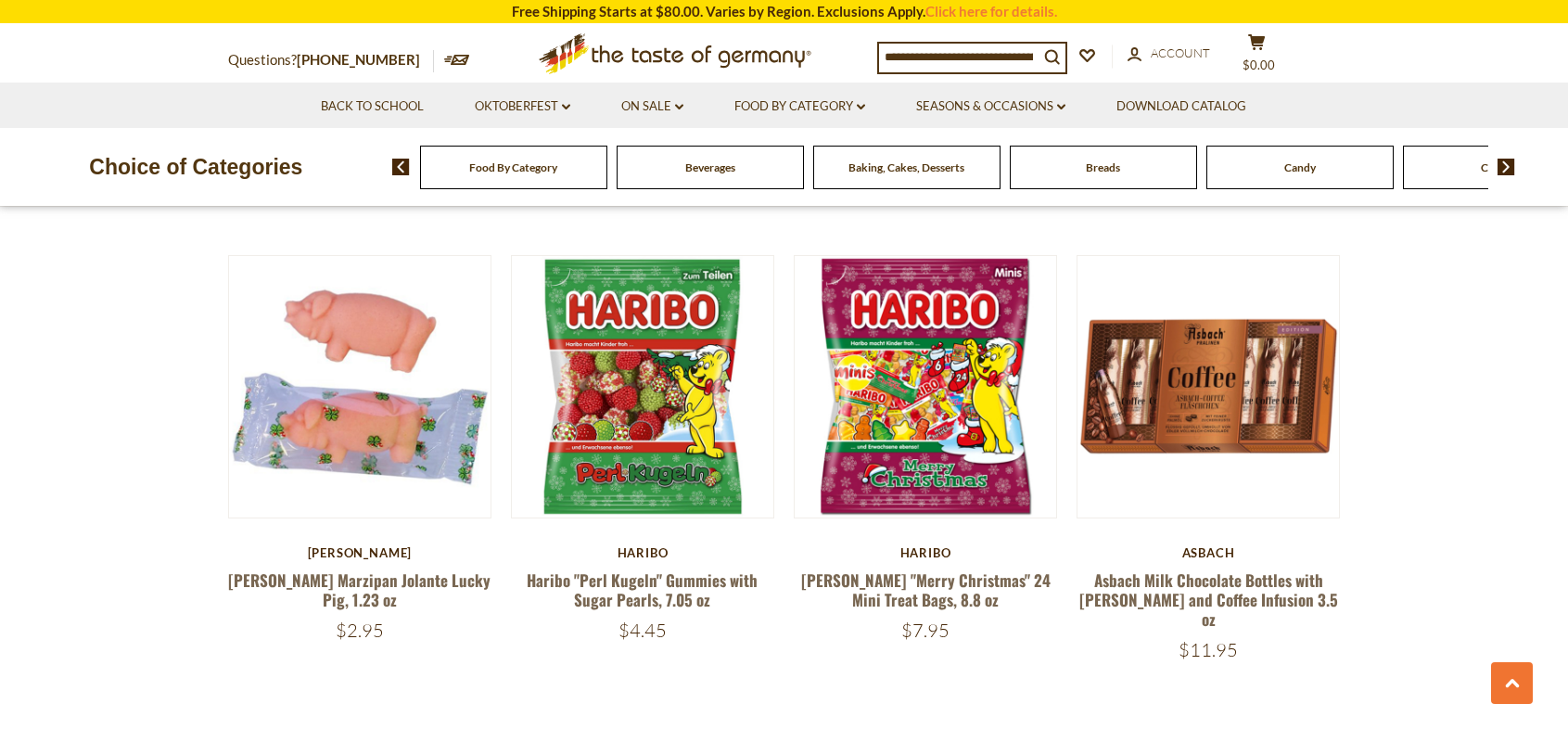
scroll to position [4416, 0]
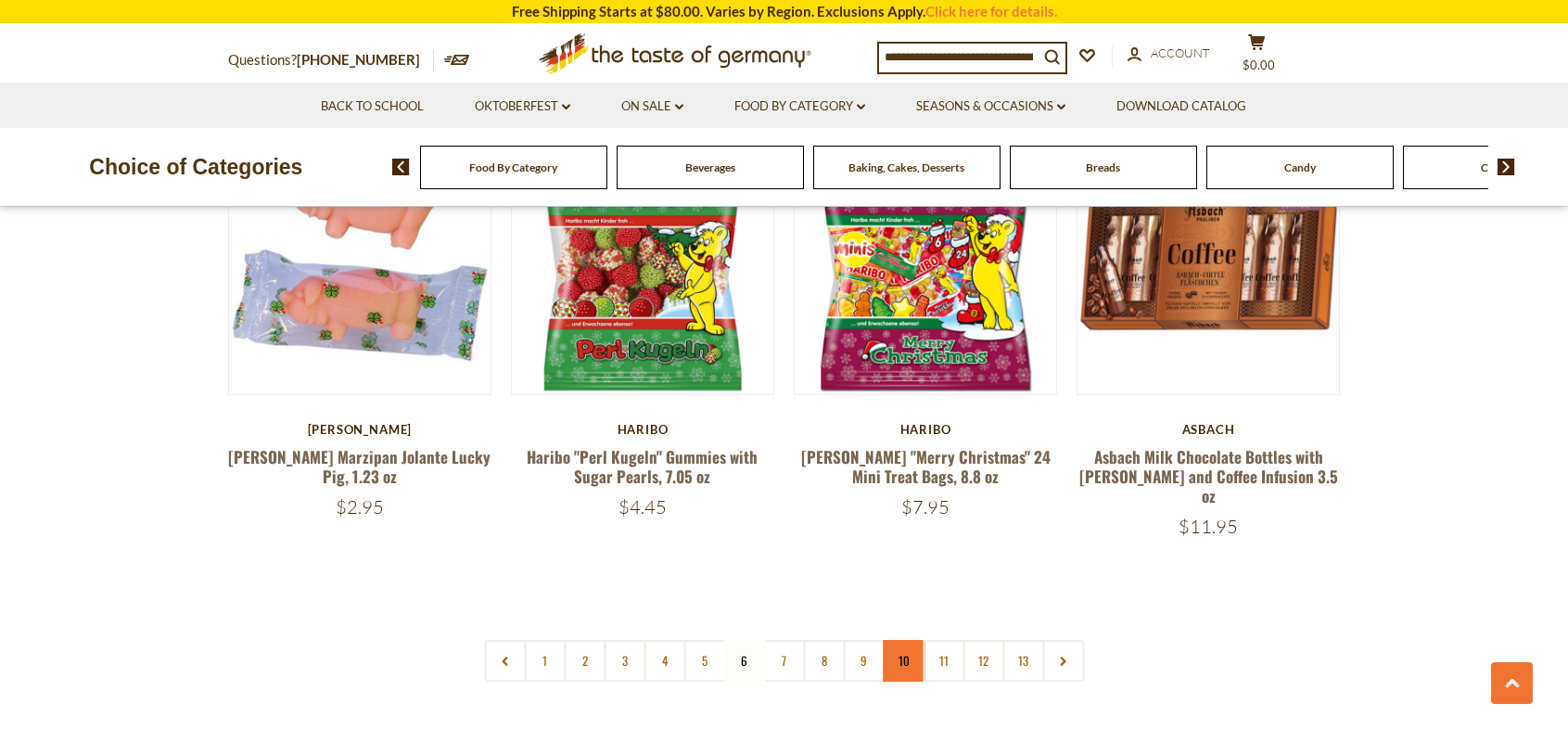
click at [920, 640] on link "10" at bounding box center [903, 661] width 42 height 42
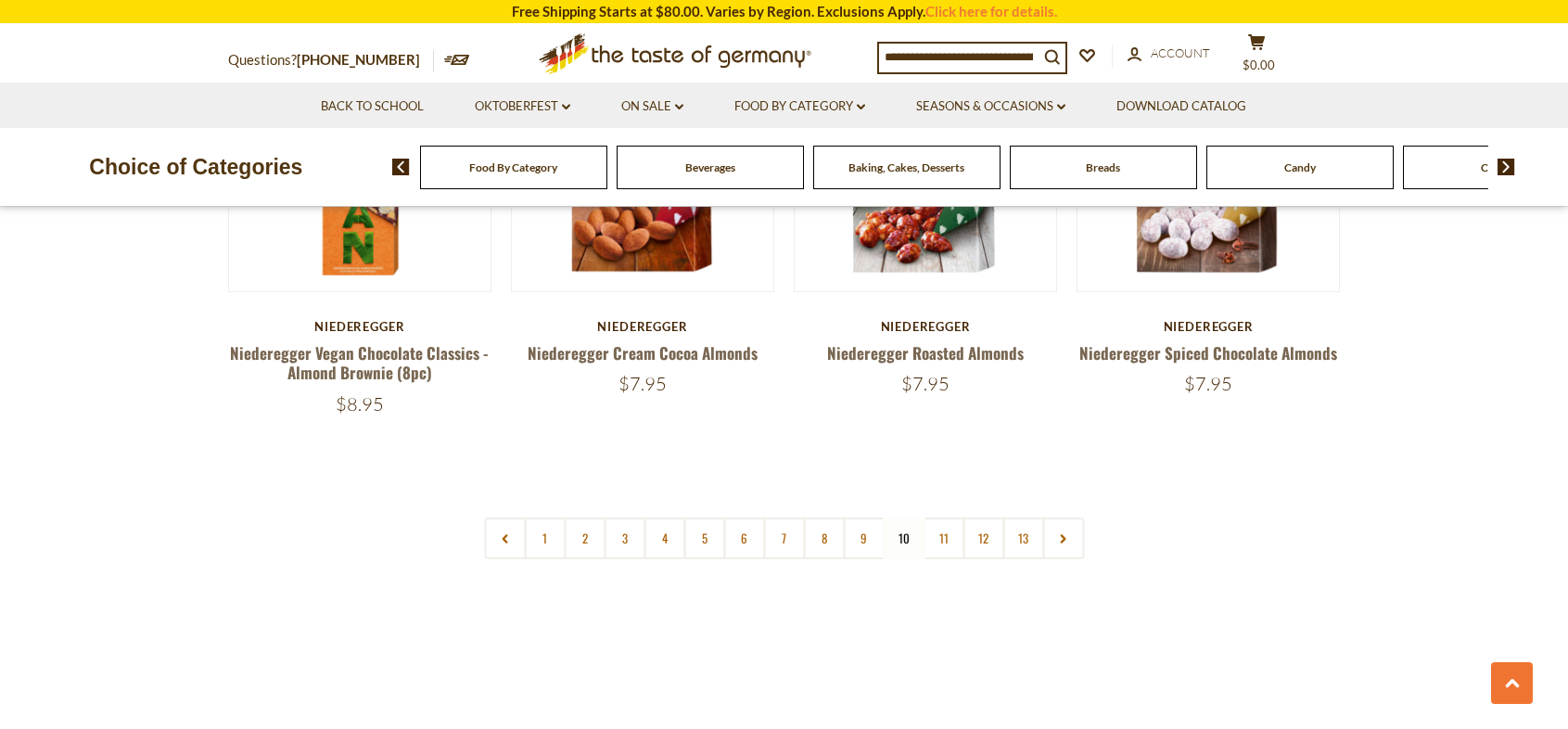
scroll to position [4532, 0]
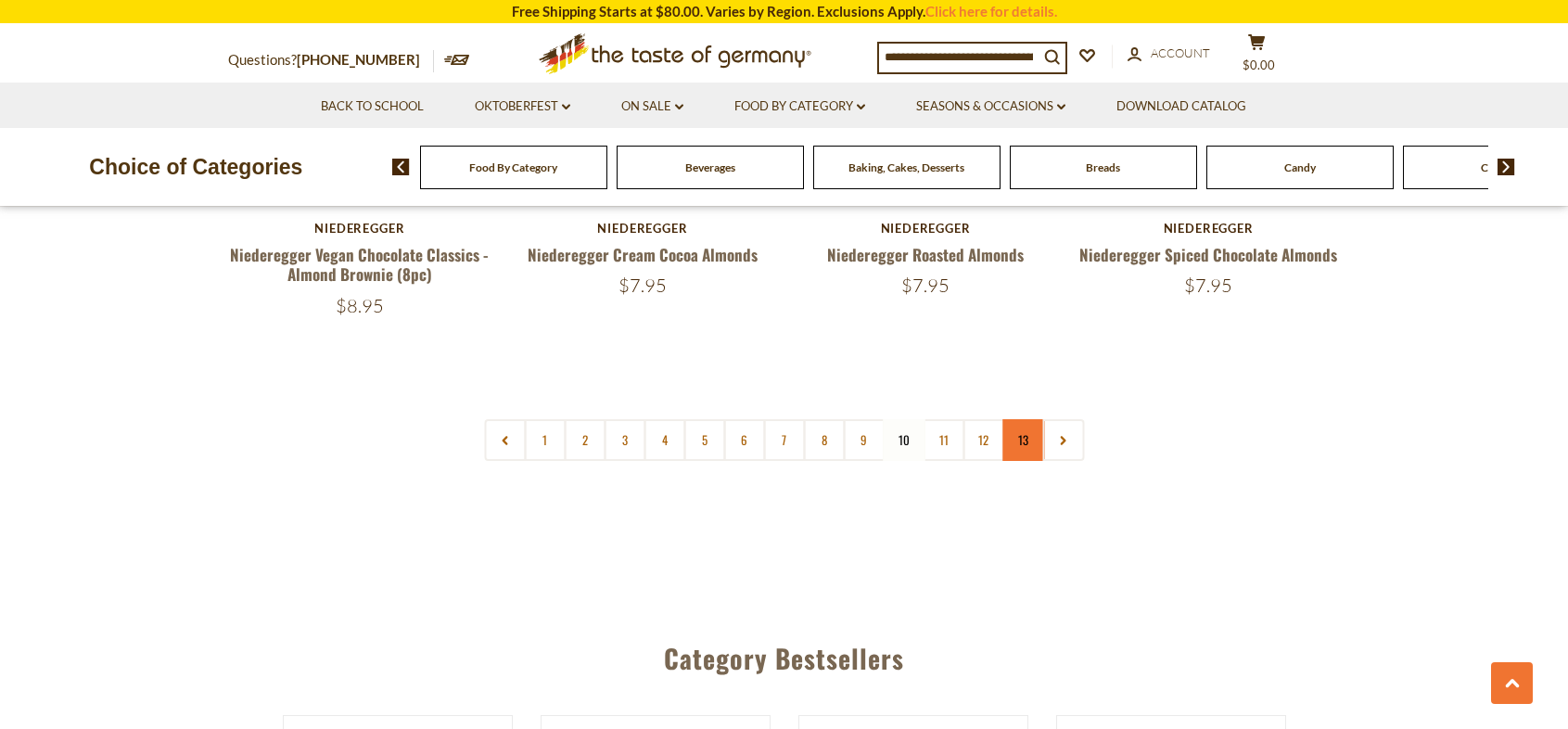
click at [1015, 442] on link "13" at bounding box center [1023, 440] width 42 height 42
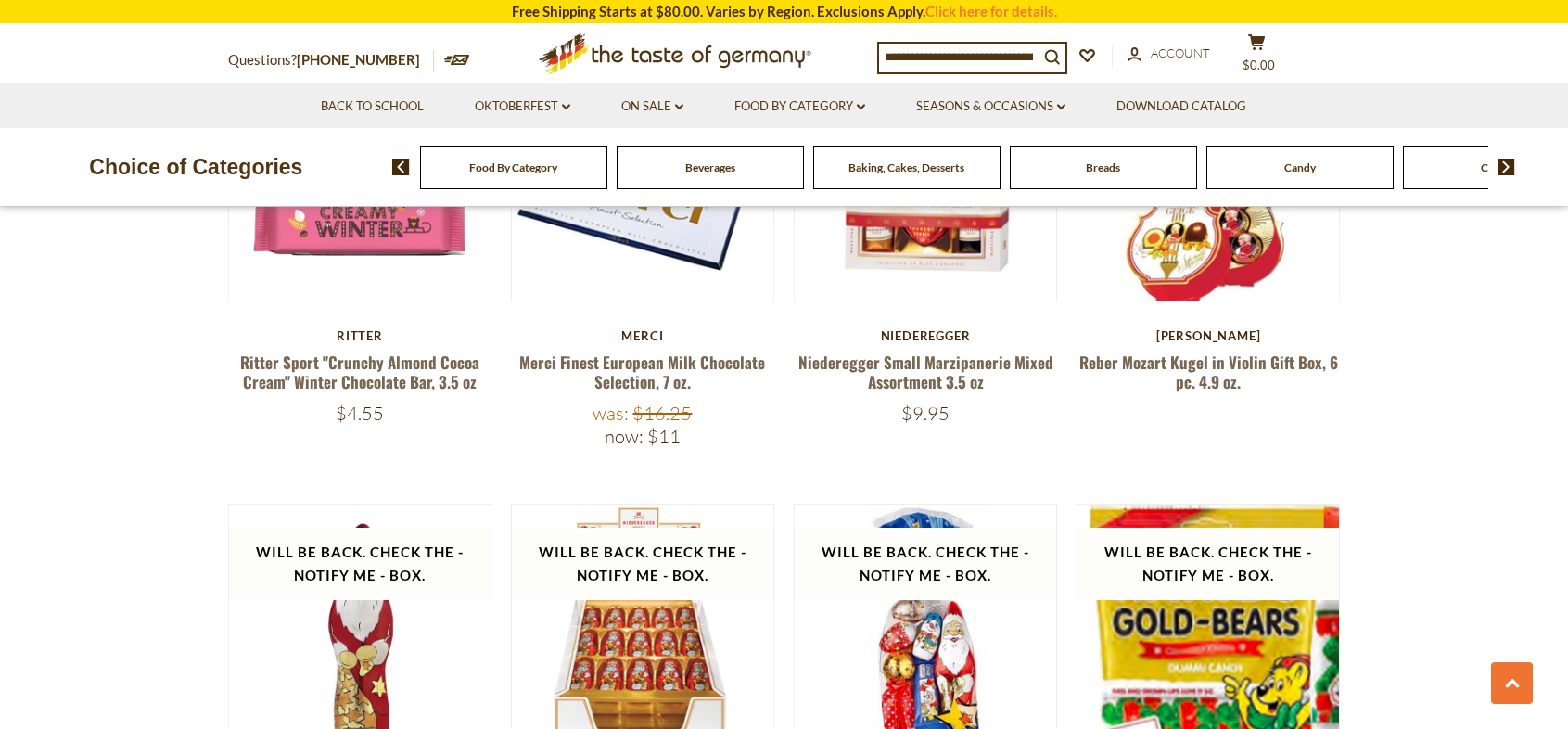
scroll to position [730, 0]
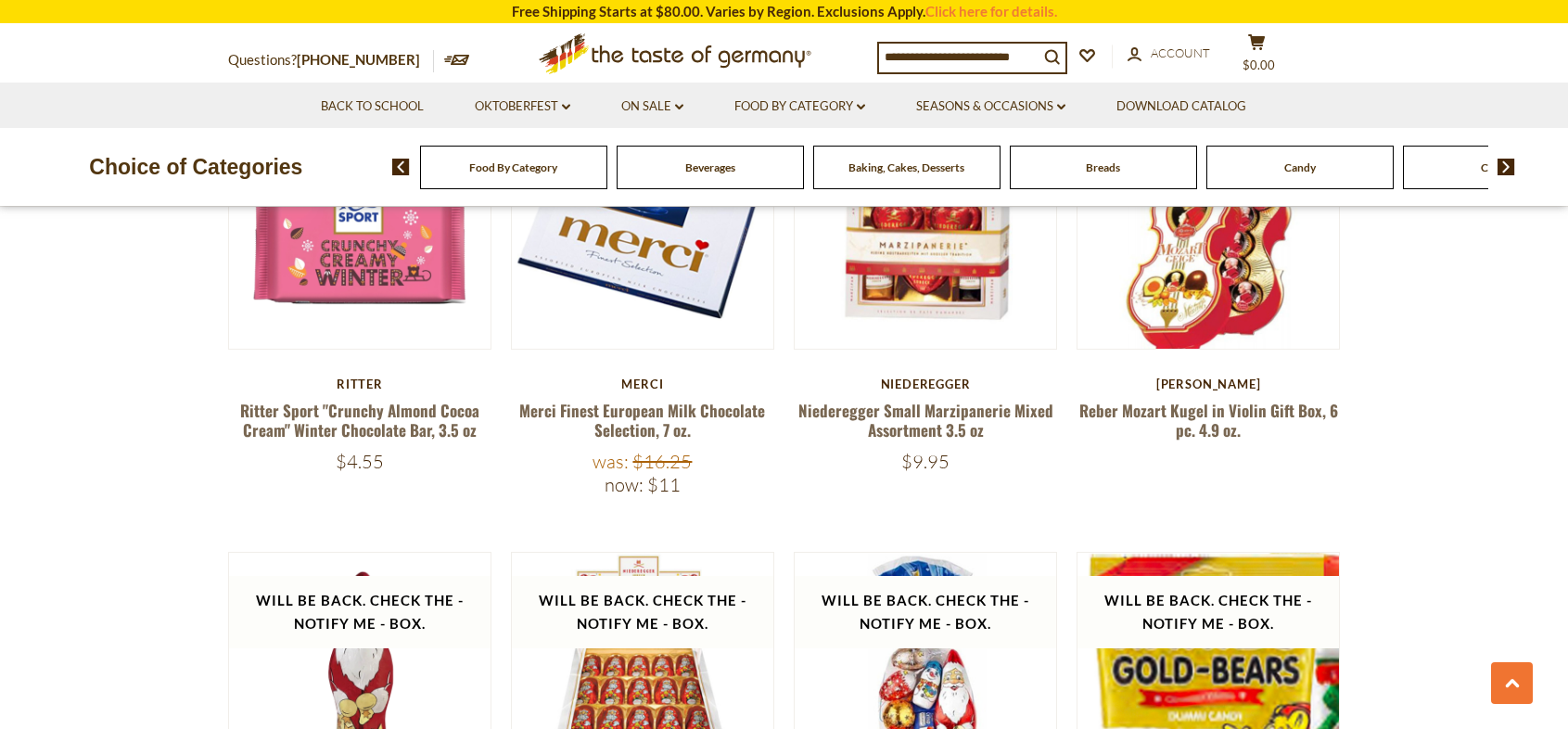
click at [638, 59] on icon ".st0{fill:#EDD300;} .st1{fill:#D33E21;}" at bounding box center [675, 54] width 347 height 58
